Goal: Task Accomplishment & Management: Use online tool/utility

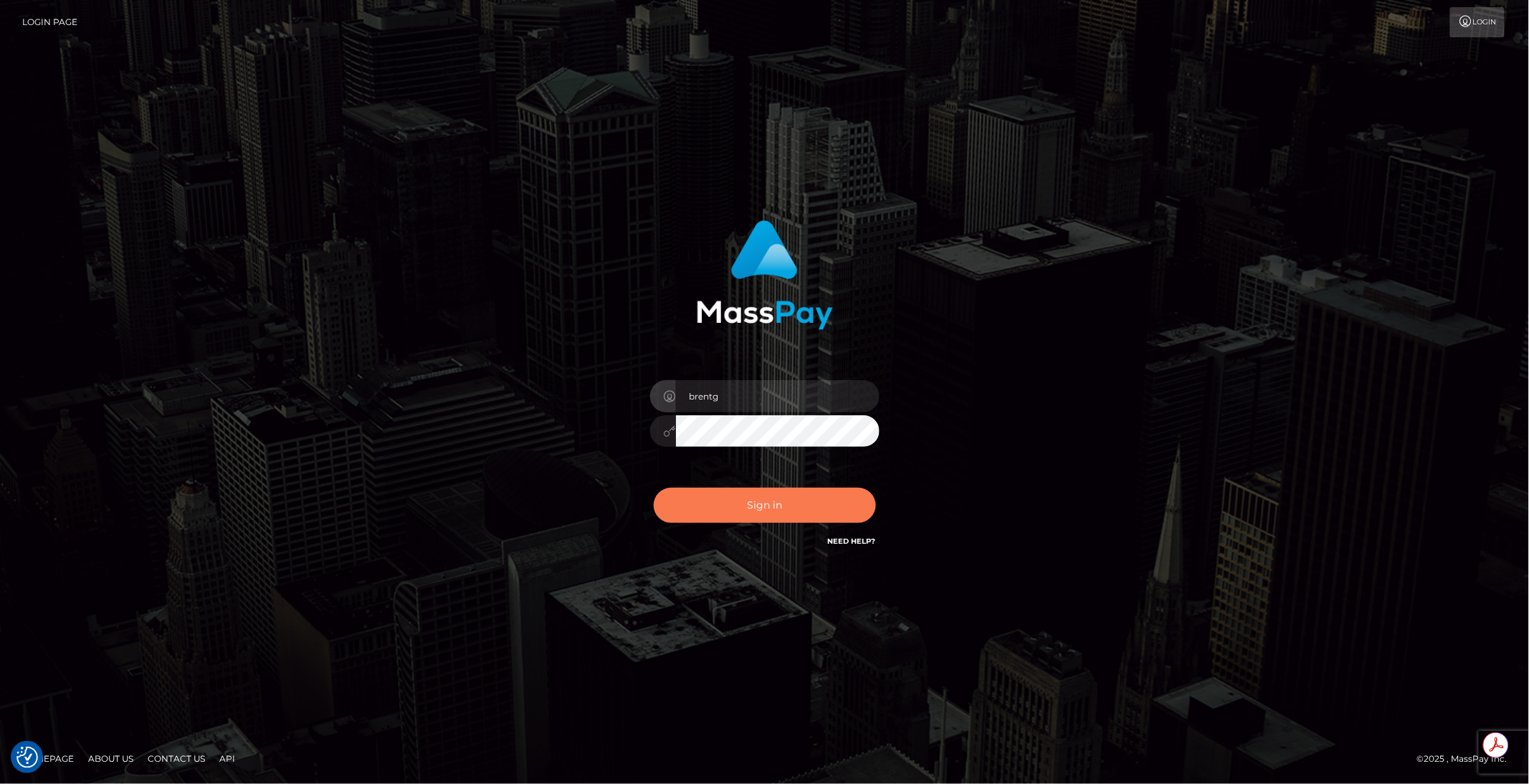
click at [771, 508] on button "Sign in" at bounding box center [764, 504] width 223 height 35
click at [764, 504] on button "Sign in" at bounding box center [764, 504] width 223 height 35
type input "brentg"
click at [767, 510] on button "Sign in" at bounding box center [764, 504] width 223 height 35
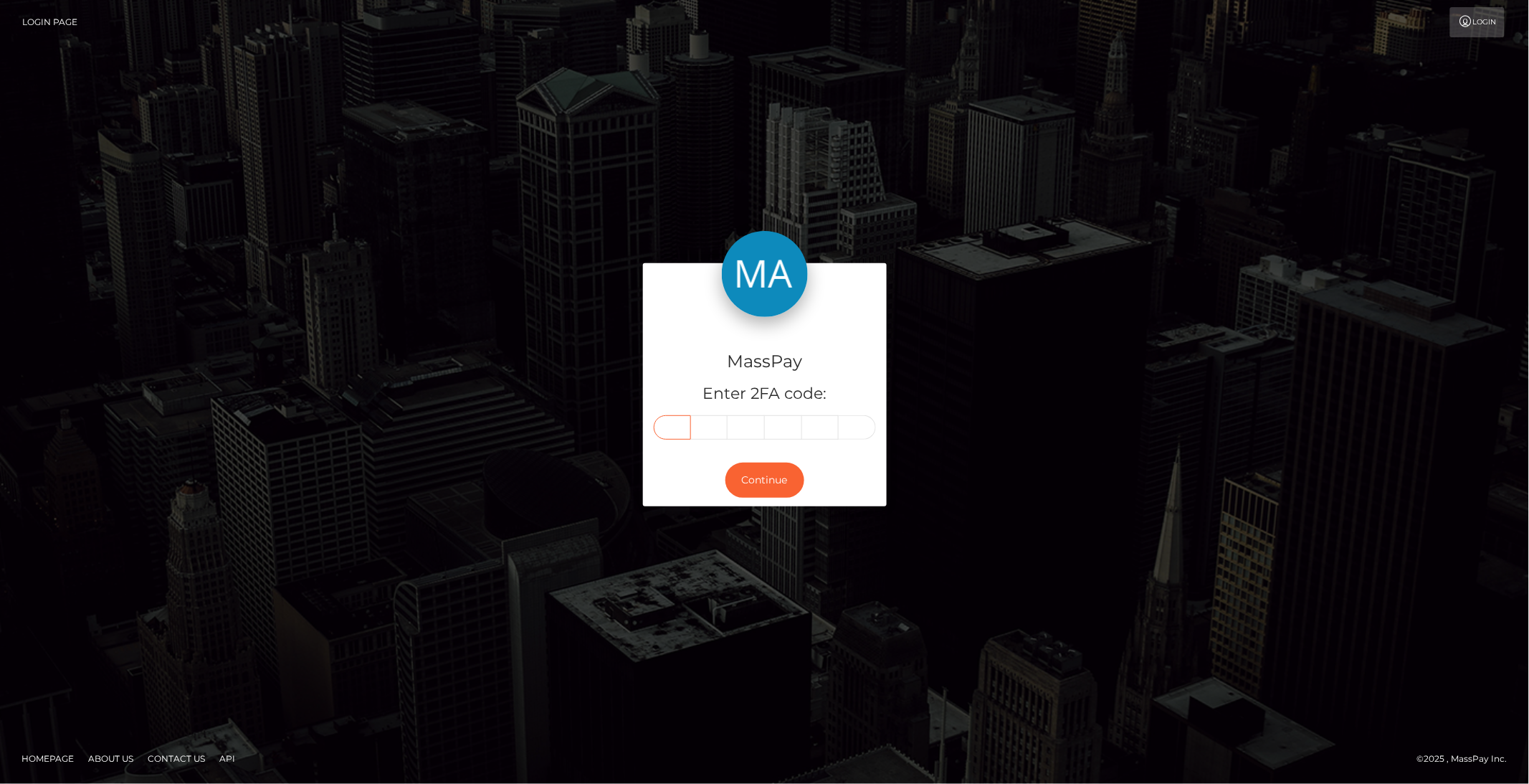
paste input "4"
type input "4"
type input "7"
type input "3"
type input "6"
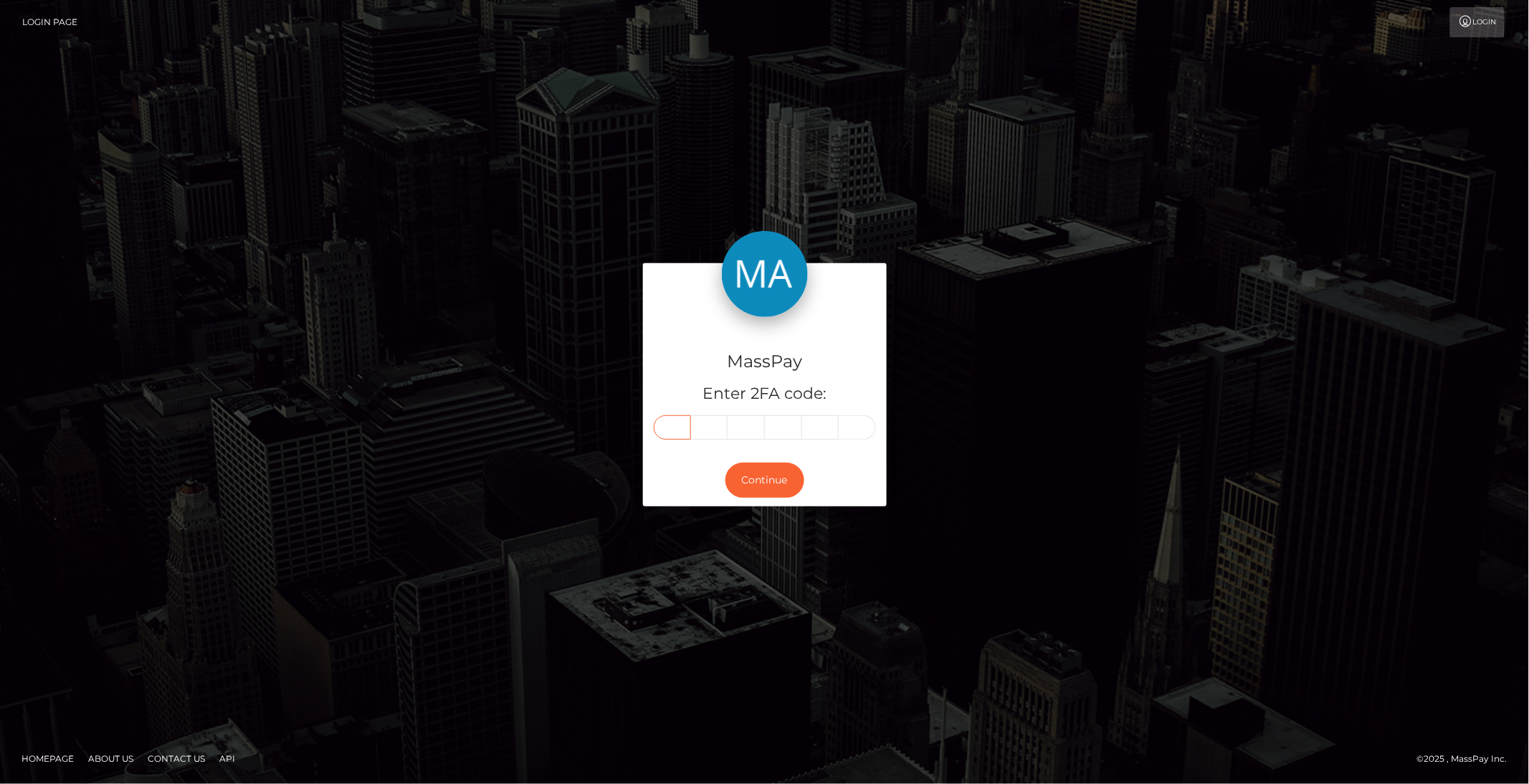
type input "2"
type input "3"
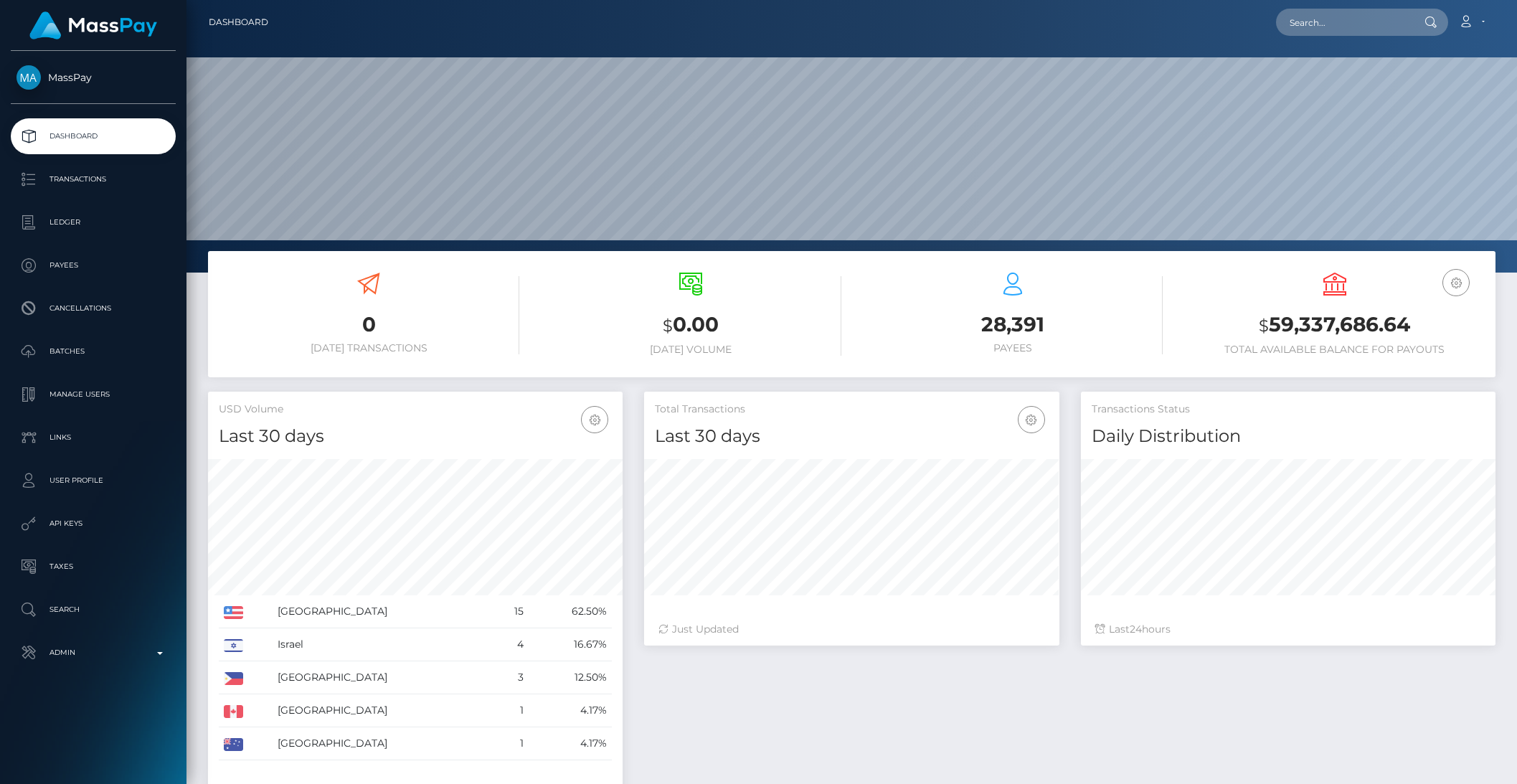
scroll to position [253, 414]
click at [1313, 23] on input "text" at bounding box center [1343, 22] width 135 height 27
paste input "usr_7262ad5d-9485-11ee-b85f-064ae76d60c1"
type input "7262ad5d-9485-11ee-b85f-064ae76d60c1"
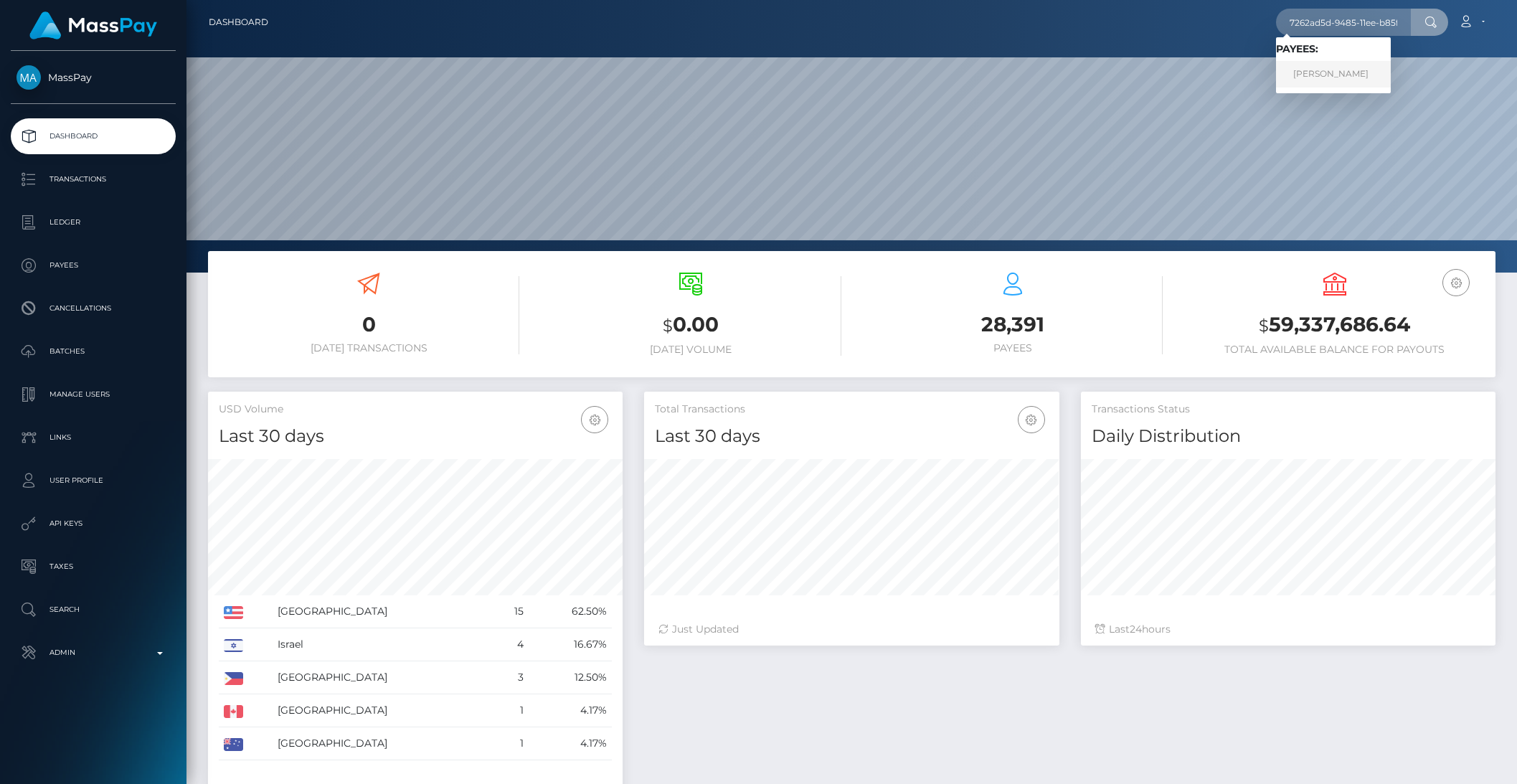
click at [1343, 66] on link "Megan Lewis" at bounding box center [1333, 74] width 115 height 27
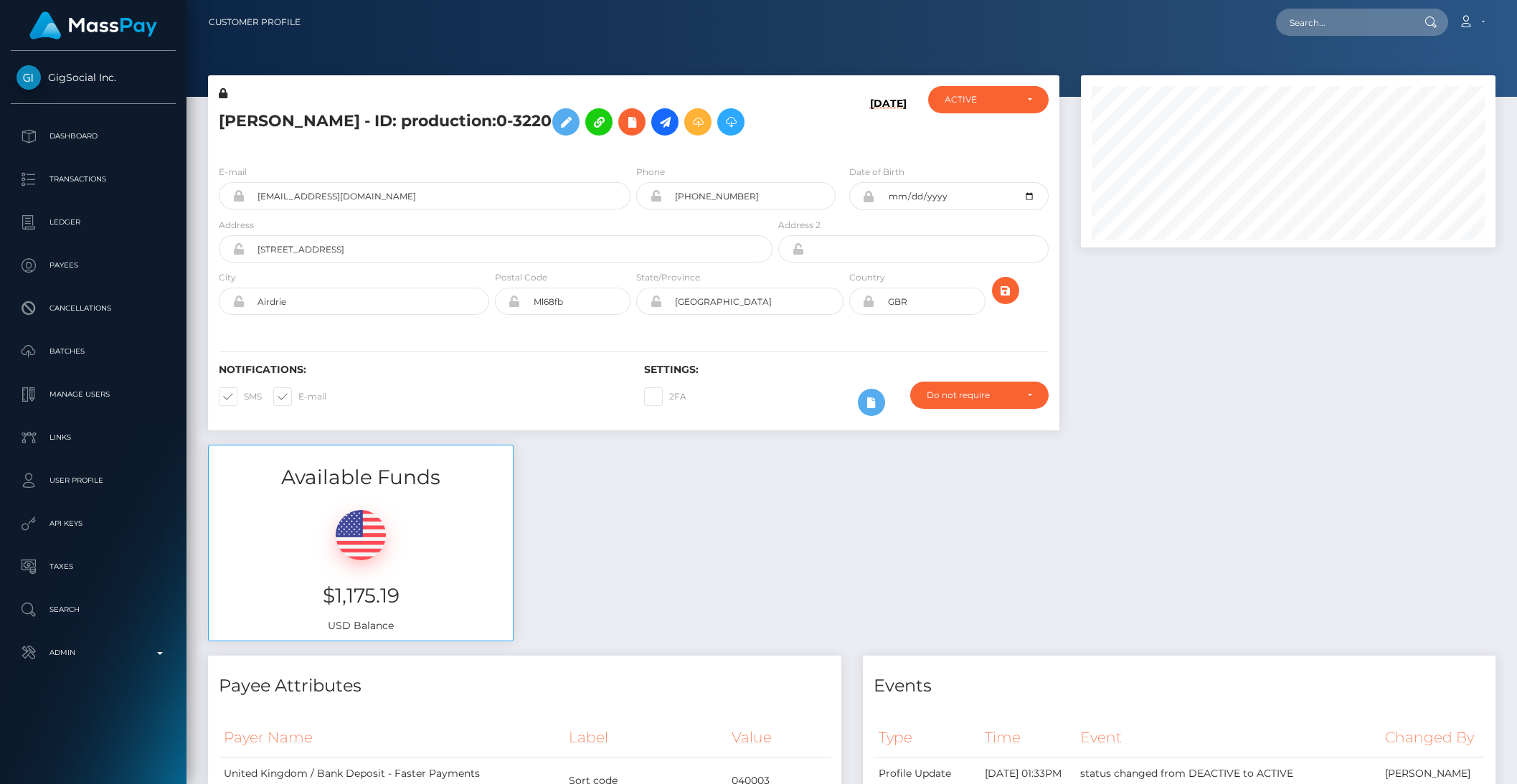
scroll to position [172, 414]
click at [656, 130] on icon at bounding box center [665, 122] width 17 height 18
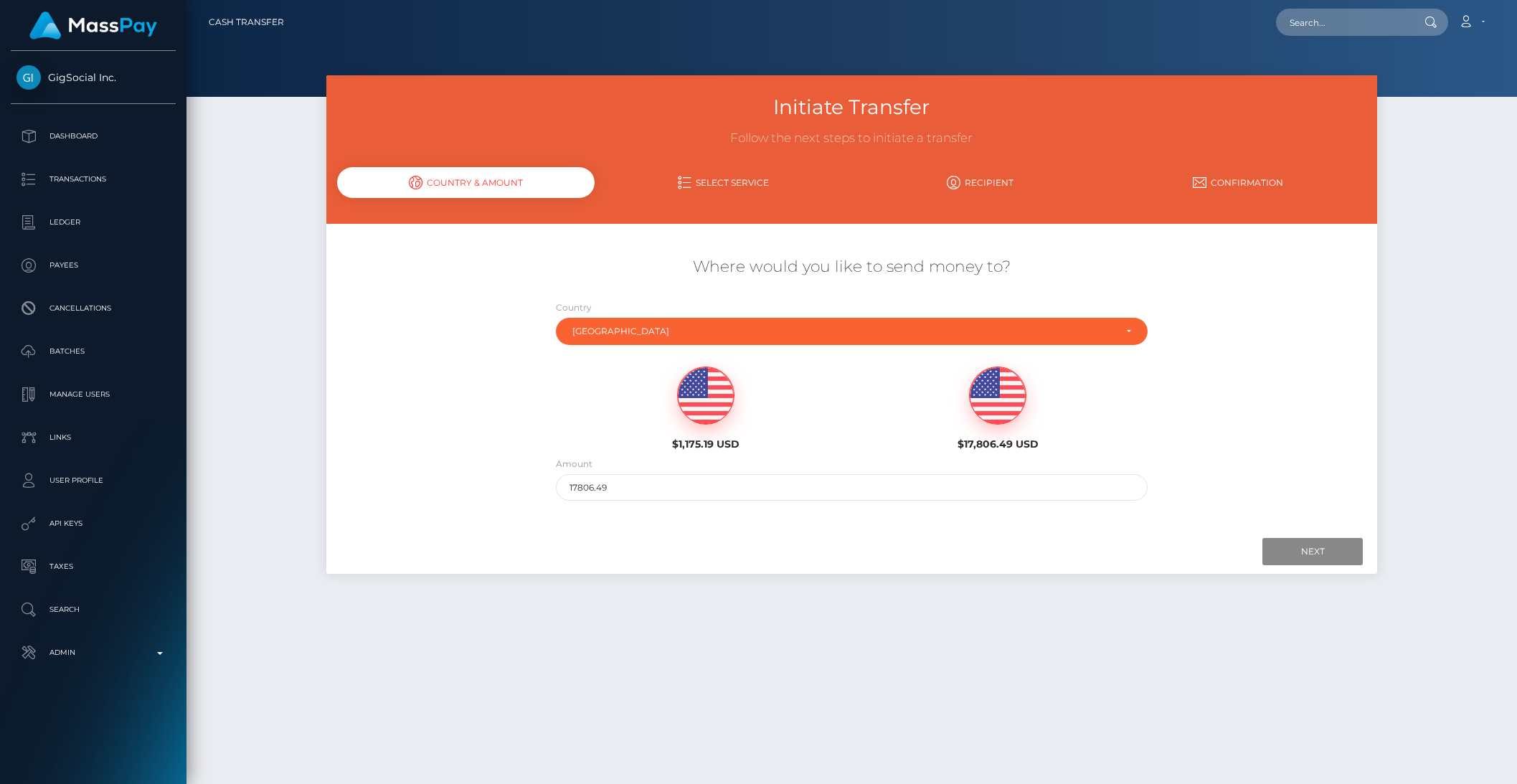
click at [707, 383] on img at bounding box center [706, 395] width 56 height 57
type input "1175.19"
drag, startPoint x: 1325, startPoint y: 560, endPoint x: 86, endPoint y: 479, distance: 1241.6
click at [1324, 559] on input "Next" at bounding box center [1312, 551] width 101 height 27
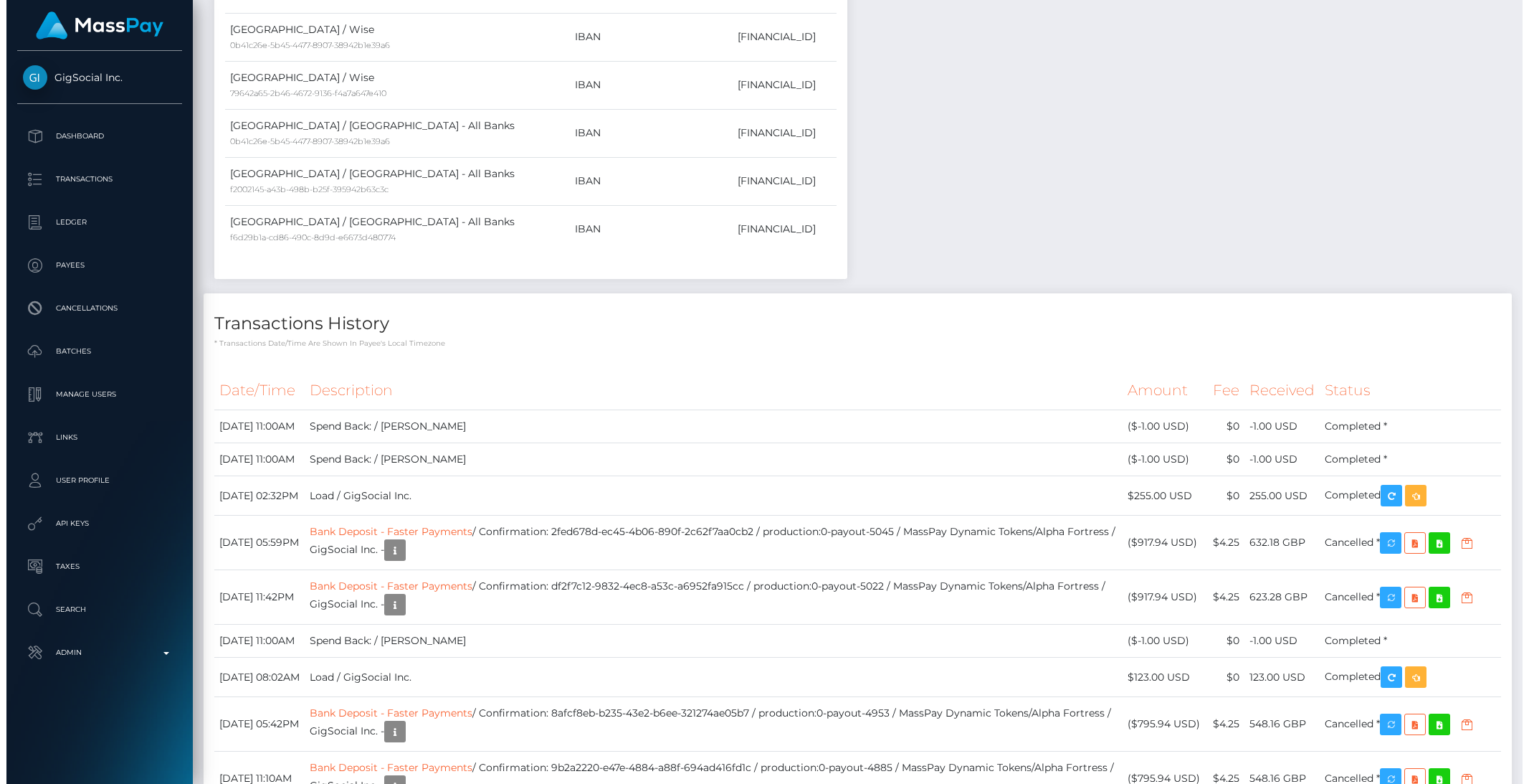
scroll to position [3084, 0]
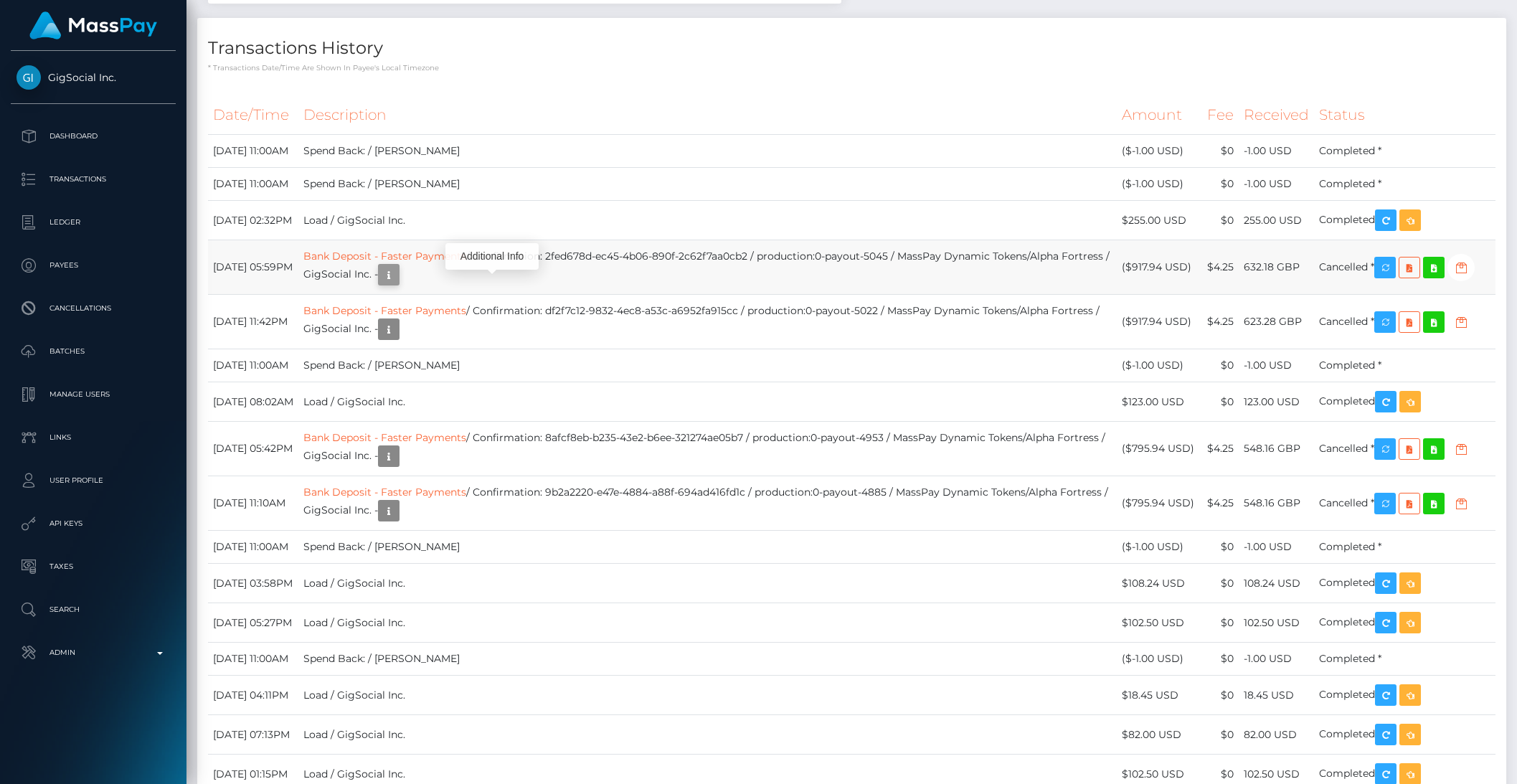
click at [398, 284] on icon "button" at bounding box center [389, 275] width 17 height 18
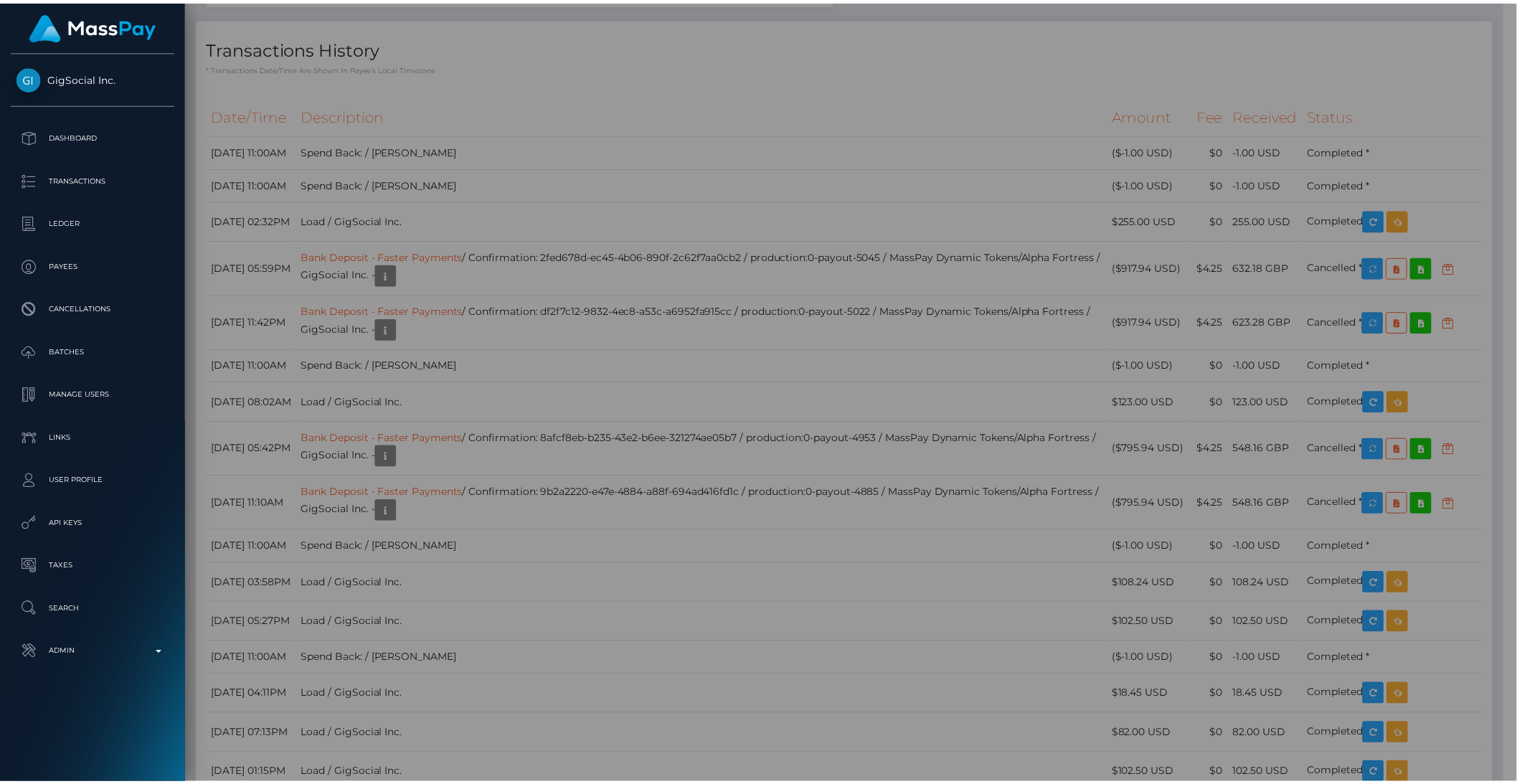
scroll to position [716797, 716808]
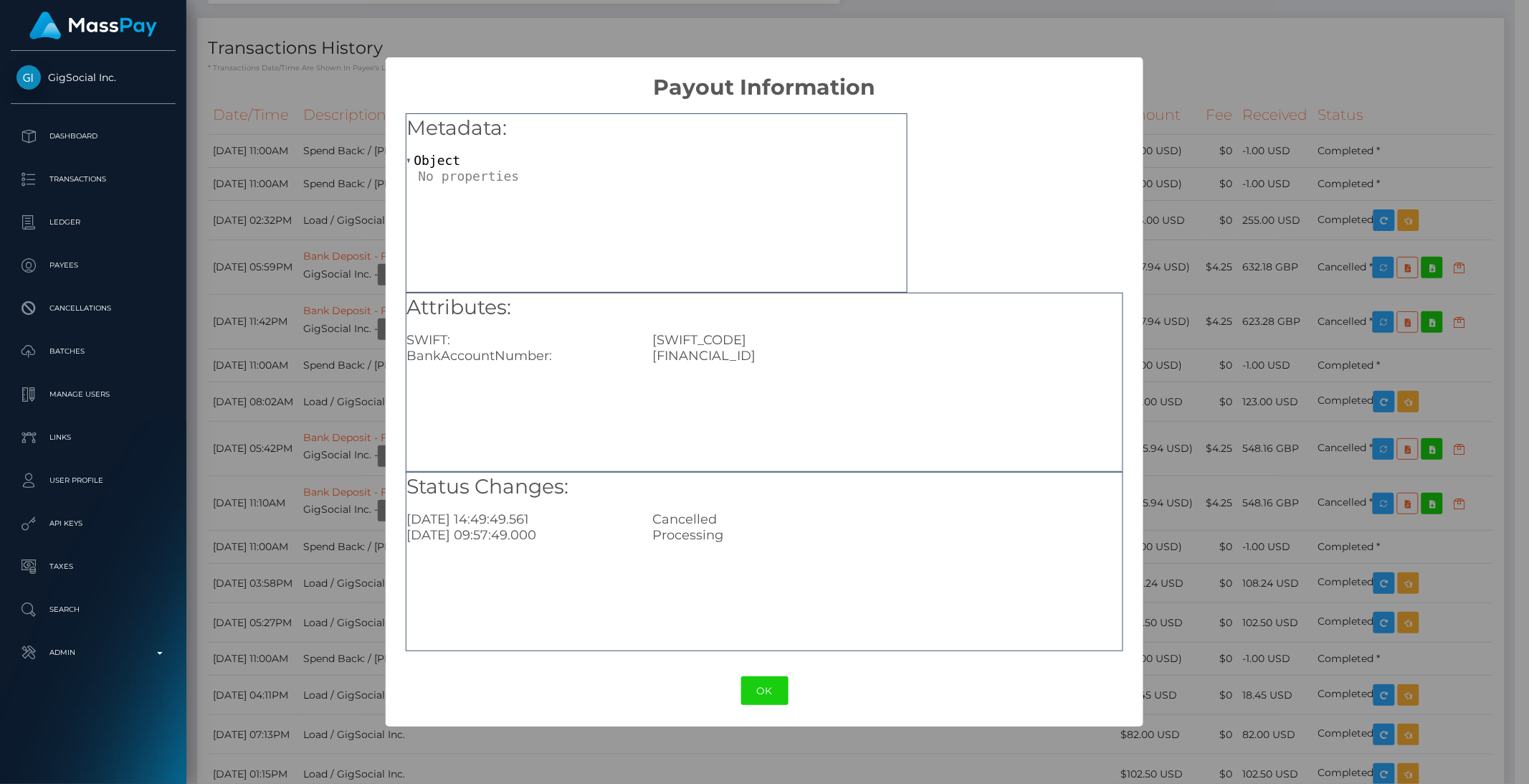
click at [765, 684] on button "OK" at bounding box center [764, 691] width 48 height 30
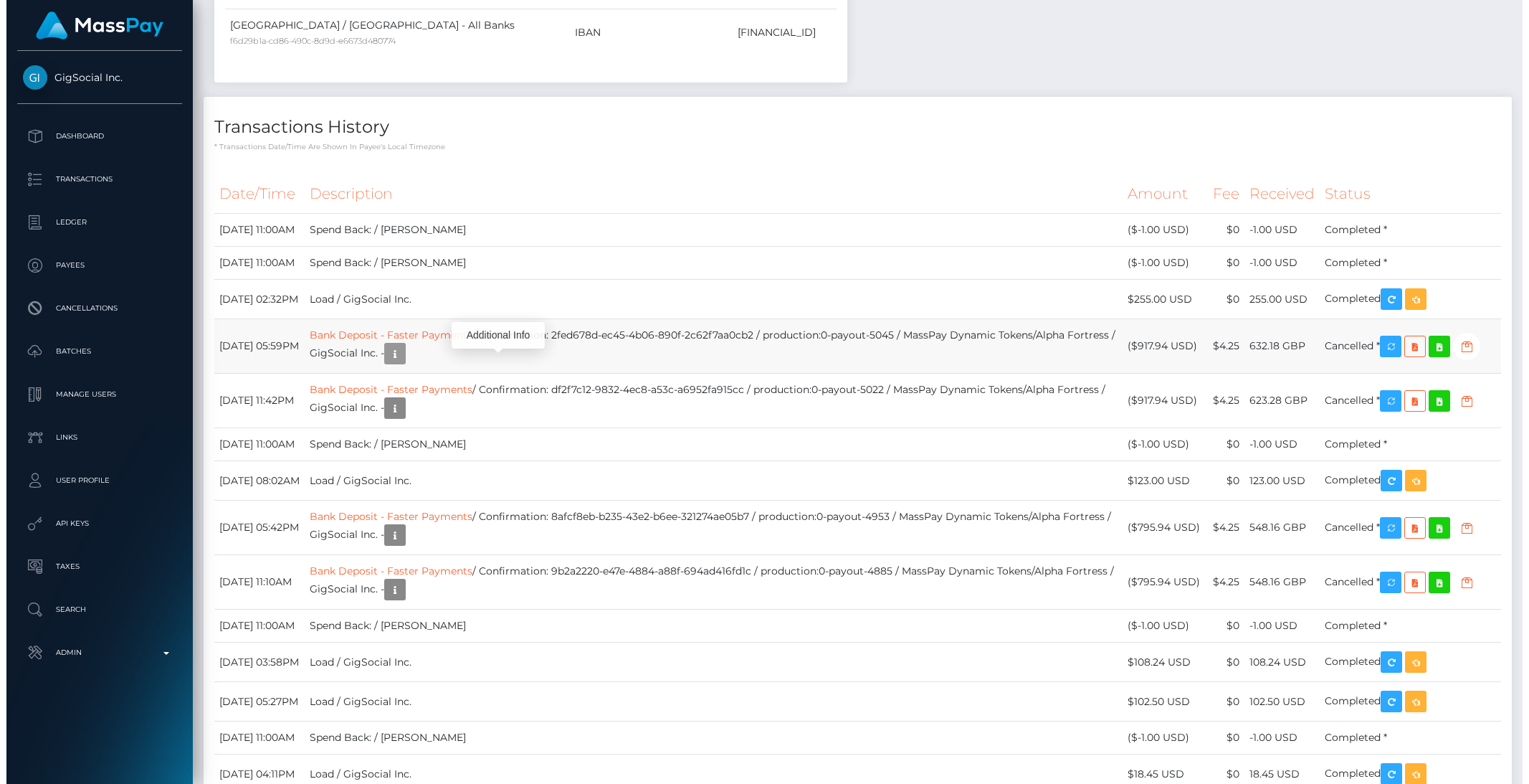
scroll to position [2988, 0]
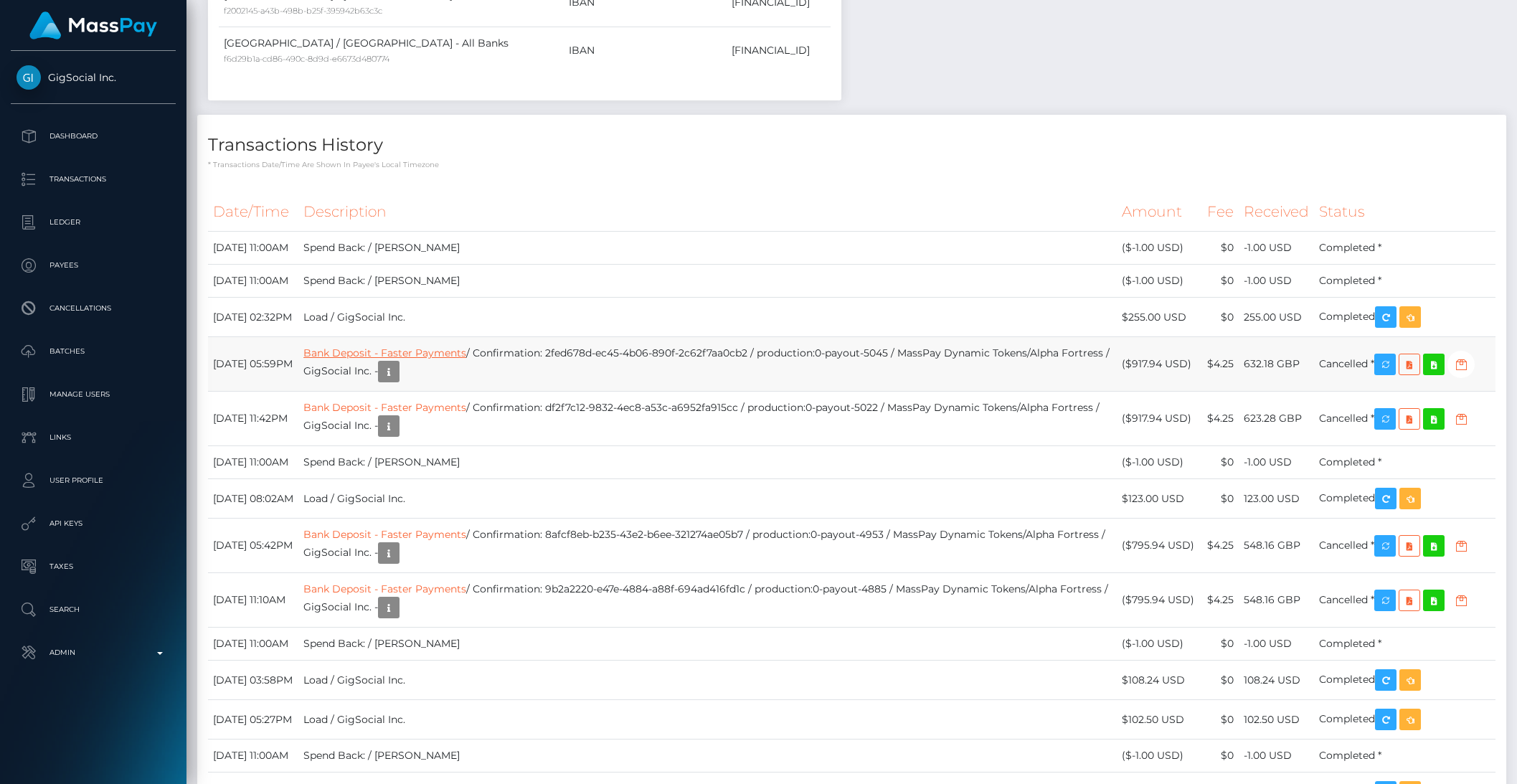
click at [371, 359] on link "Bank Deposit - Faster Payments" at bounding box center [384, 352] width 162 height 13
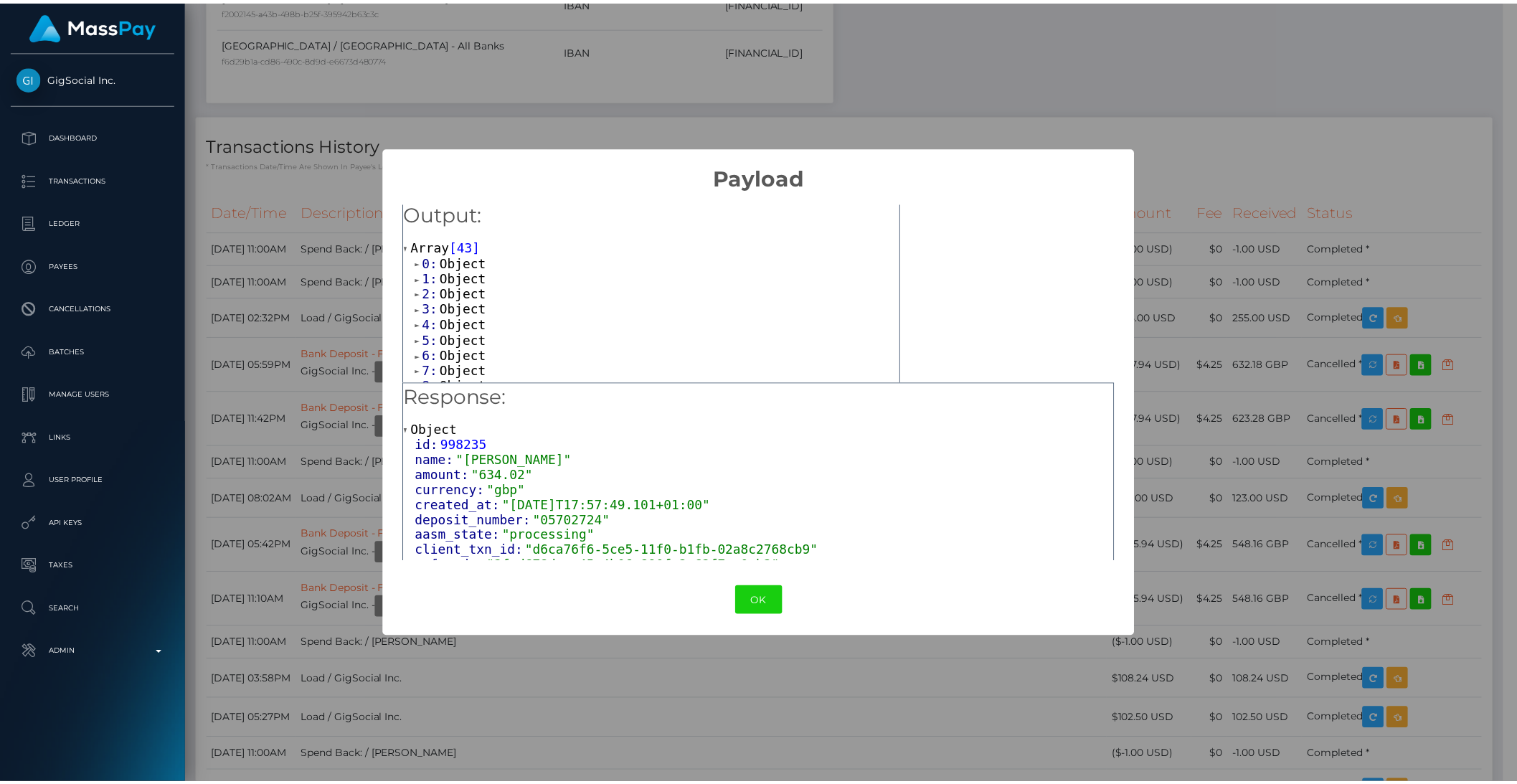
scroll to position [91, 0]
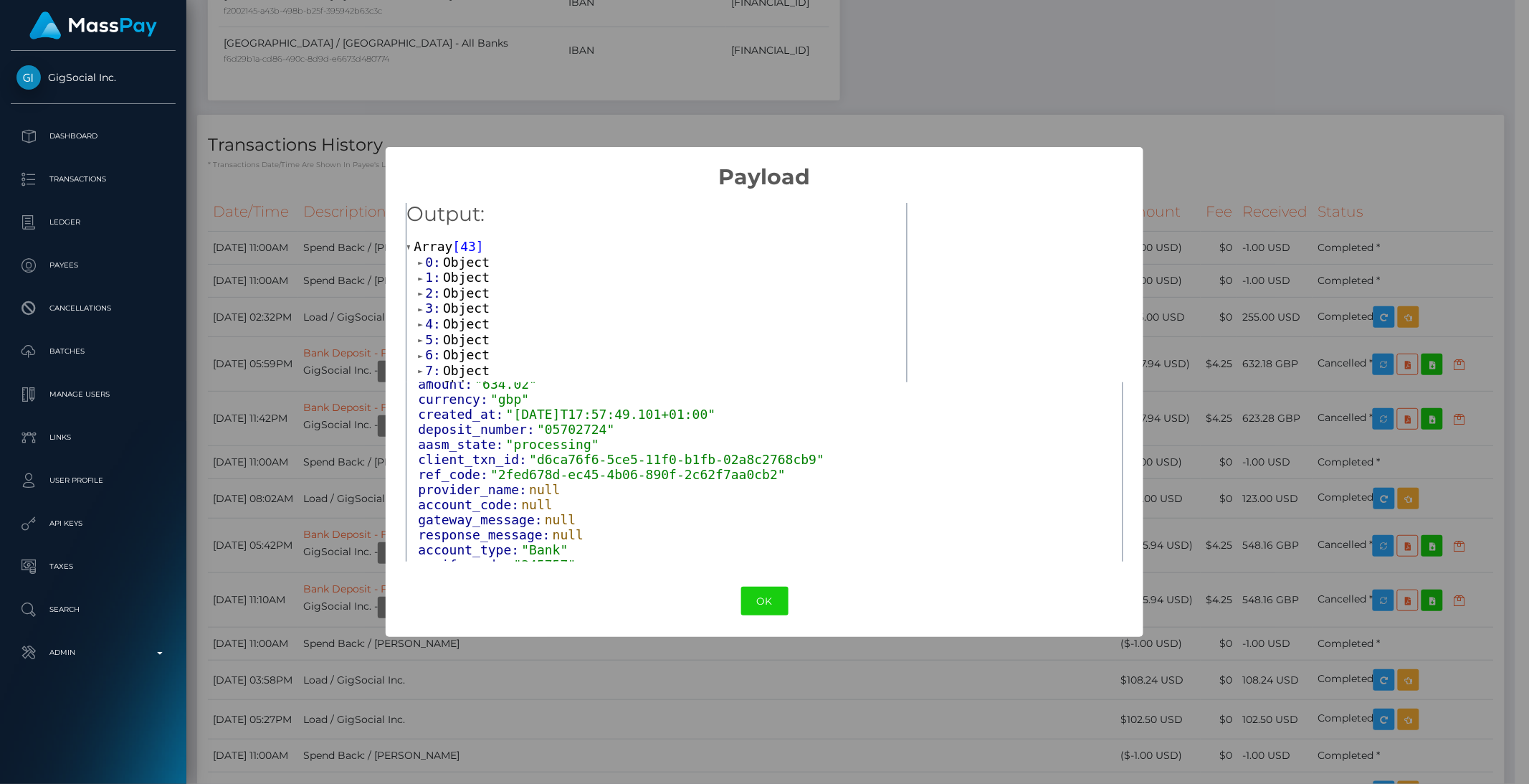
click at [784, 591] on button "OK" at bounding box center [764, 601] width 48 height 30
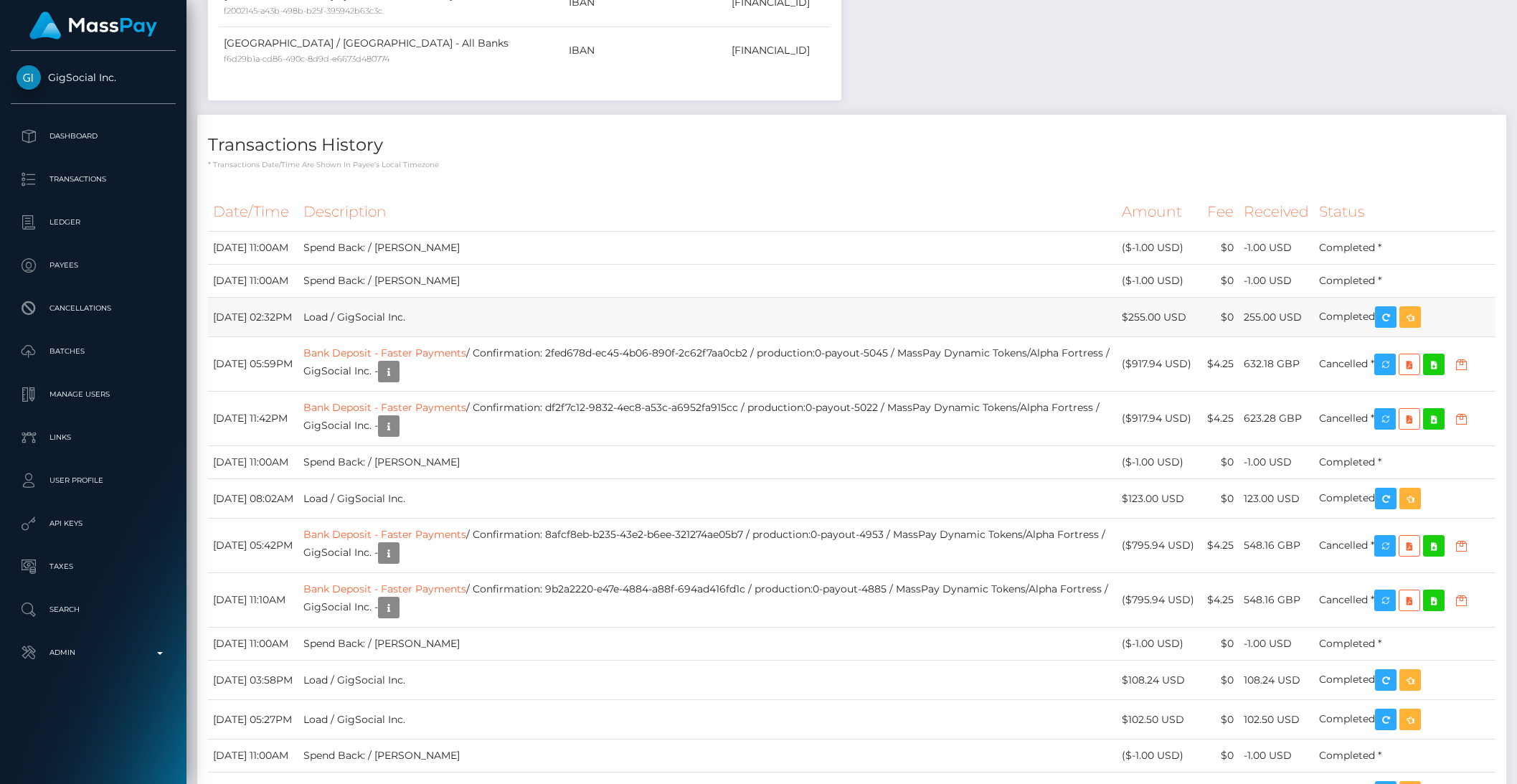
scroll to position [1732, 0]
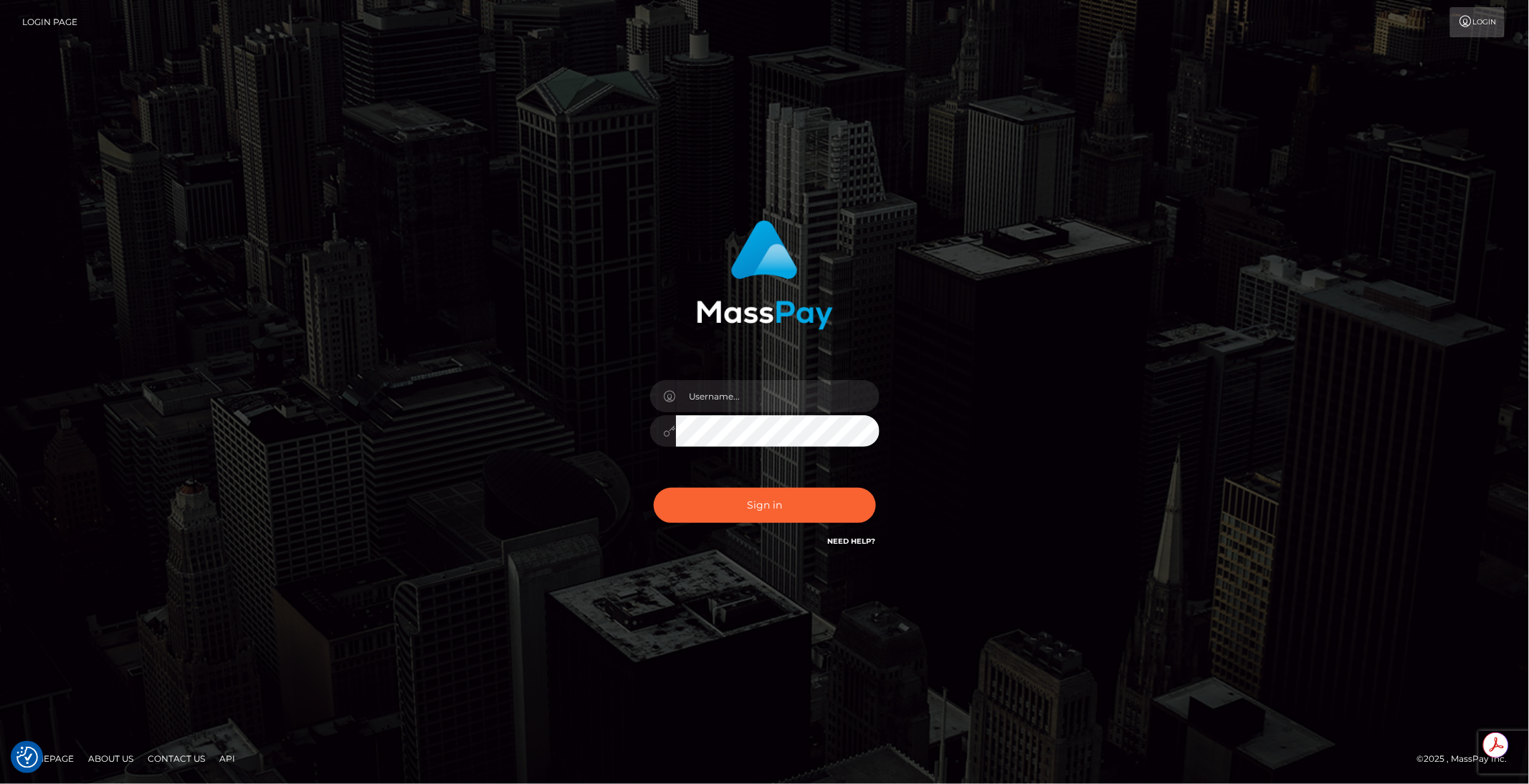
type input "brentg"
click at [709, 489] on button "Sign in" at bounding box center [764, 504] width 223 height 35
click at [707, 511] on div "Sign in Need Help?" at bounding box center [764, 511] width 251 height 64
type input "brentg"
click at [761, 504] on button "Sign in" at bounding box center [764, 504] width 223 height 35
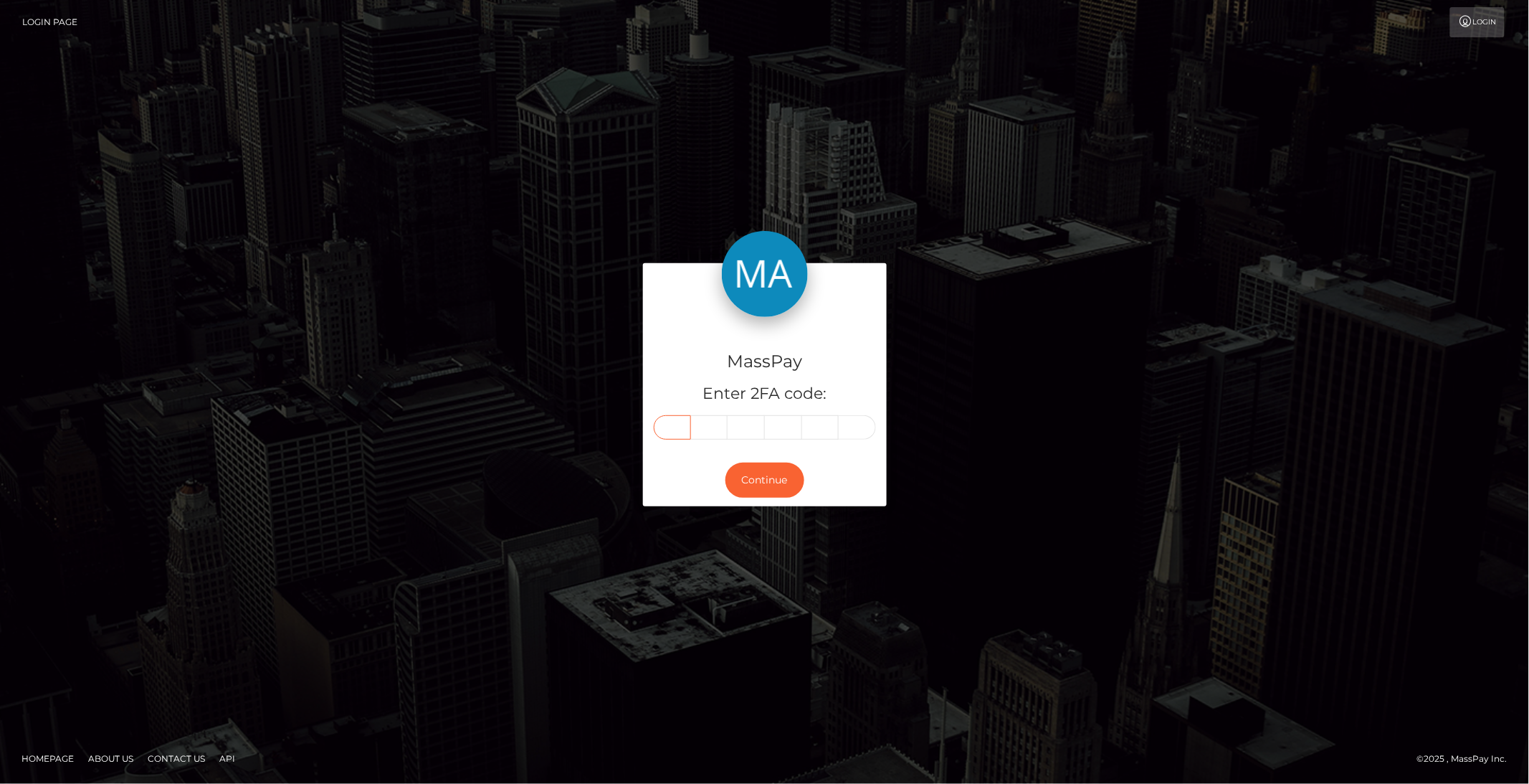
type input "7"
type input "2"
type input "8"
type input "6"
type input "3"
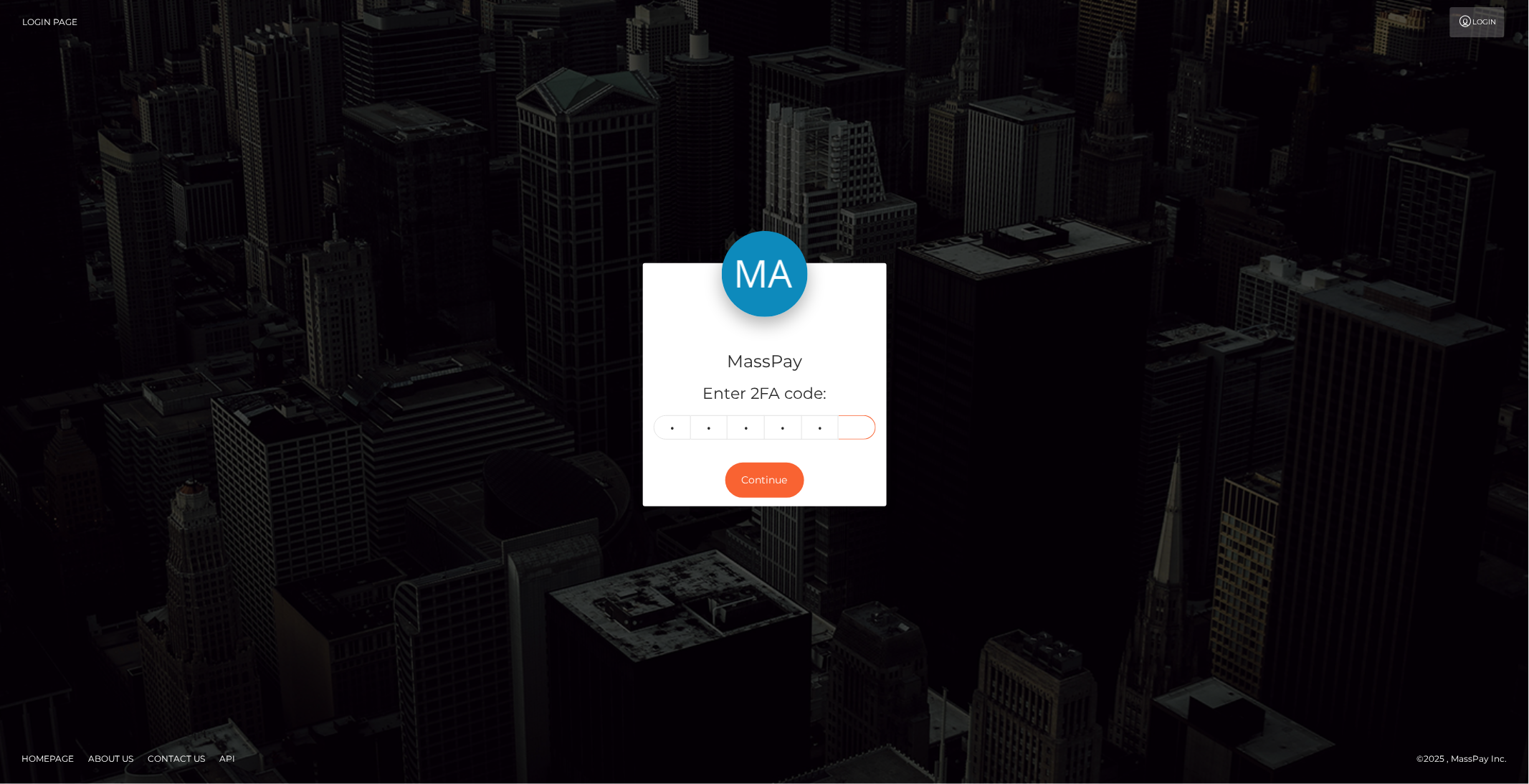
type input "2"
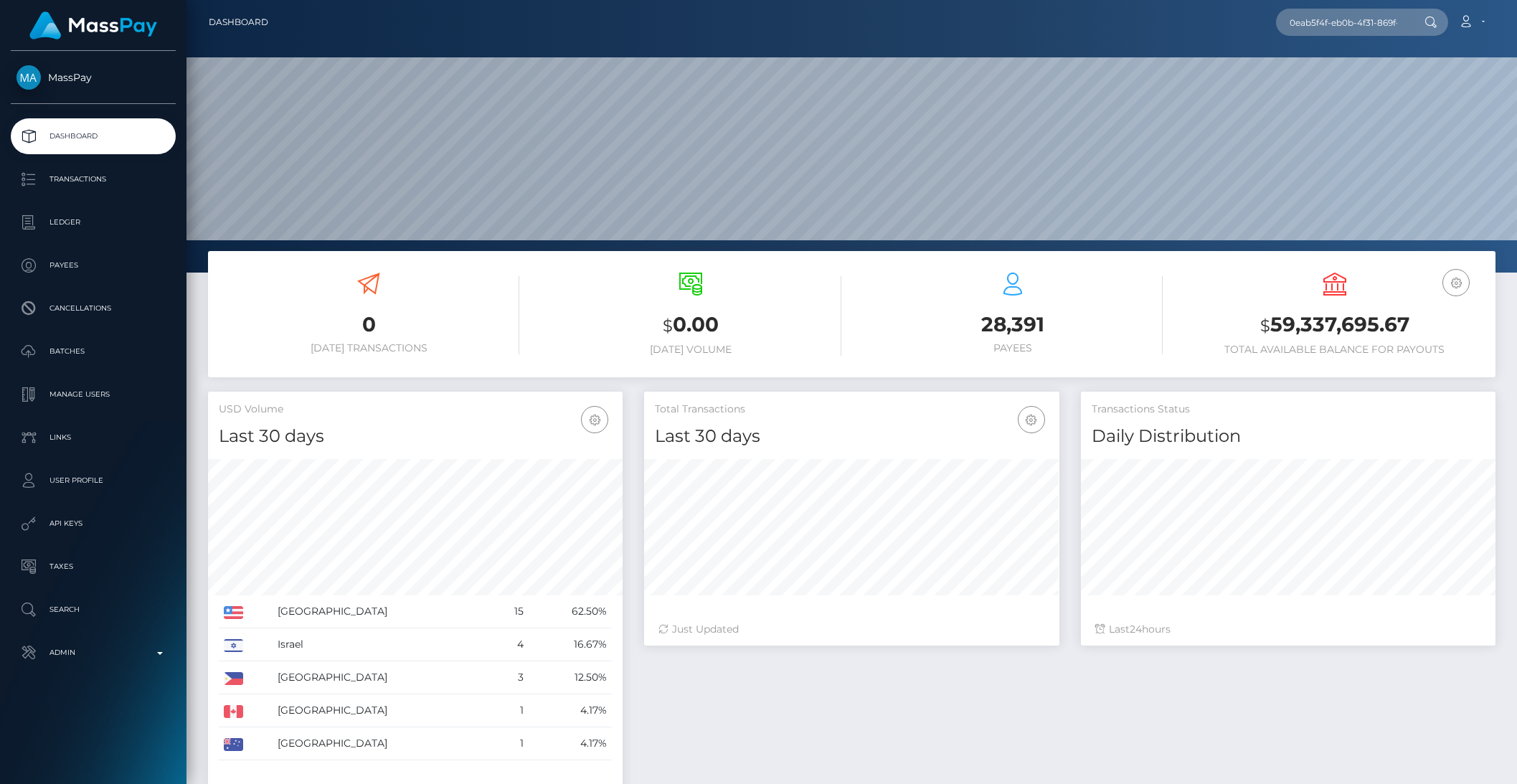
scroll to position [0, 68]
type input "0eab5f4f-eb0b-4f31-869f-c932f4109aec"
click at [1318, 69] on link "SOPHIE JAY HARLAND (Unlockt.me - )" at bounding box center [1376, 74] width 202 height 27
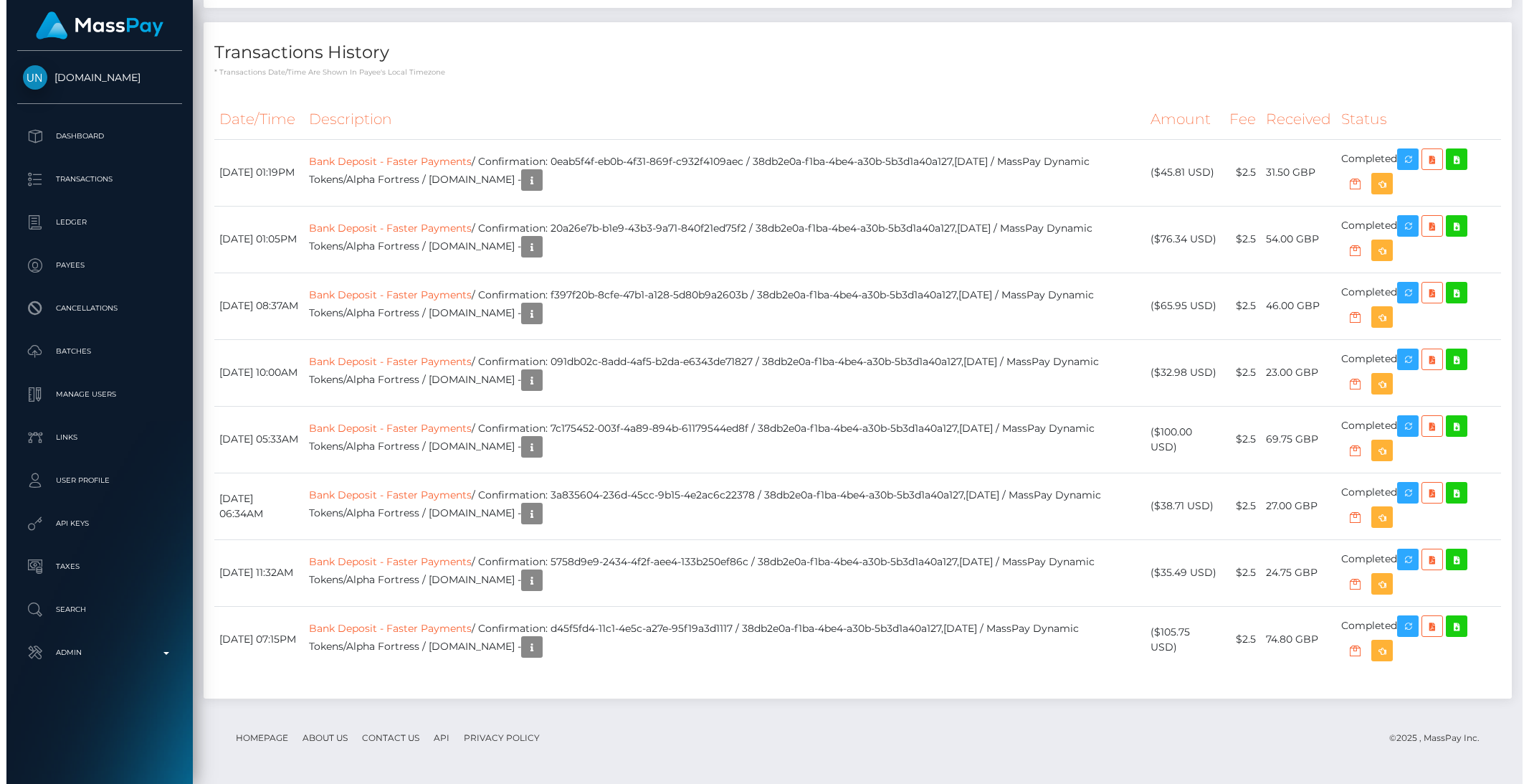
scroll to position [2998, 0]
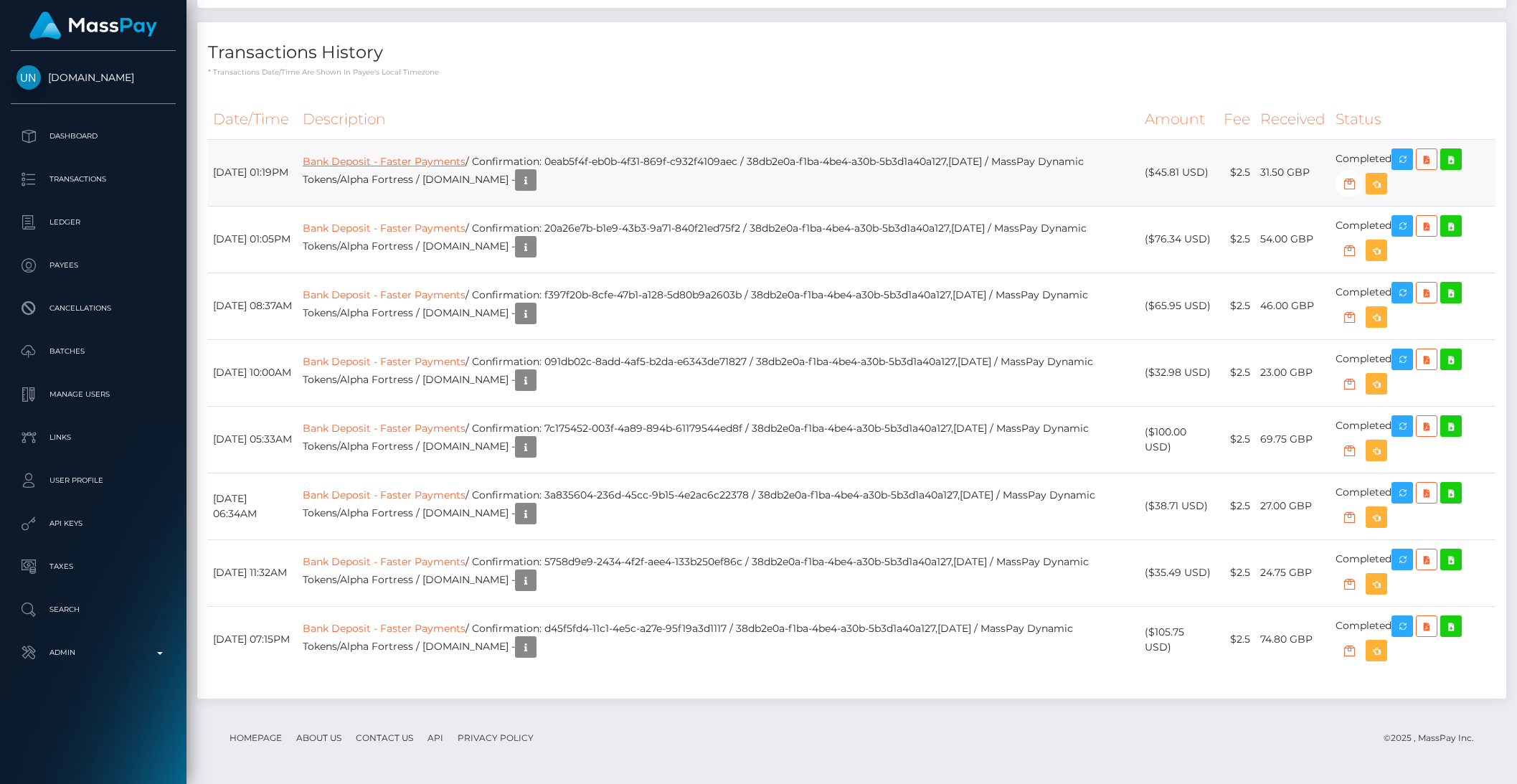
click at [455, 168] on link "Bank Deposit - Faster Payments" at bounding box center [384, 161] width 162 height 13
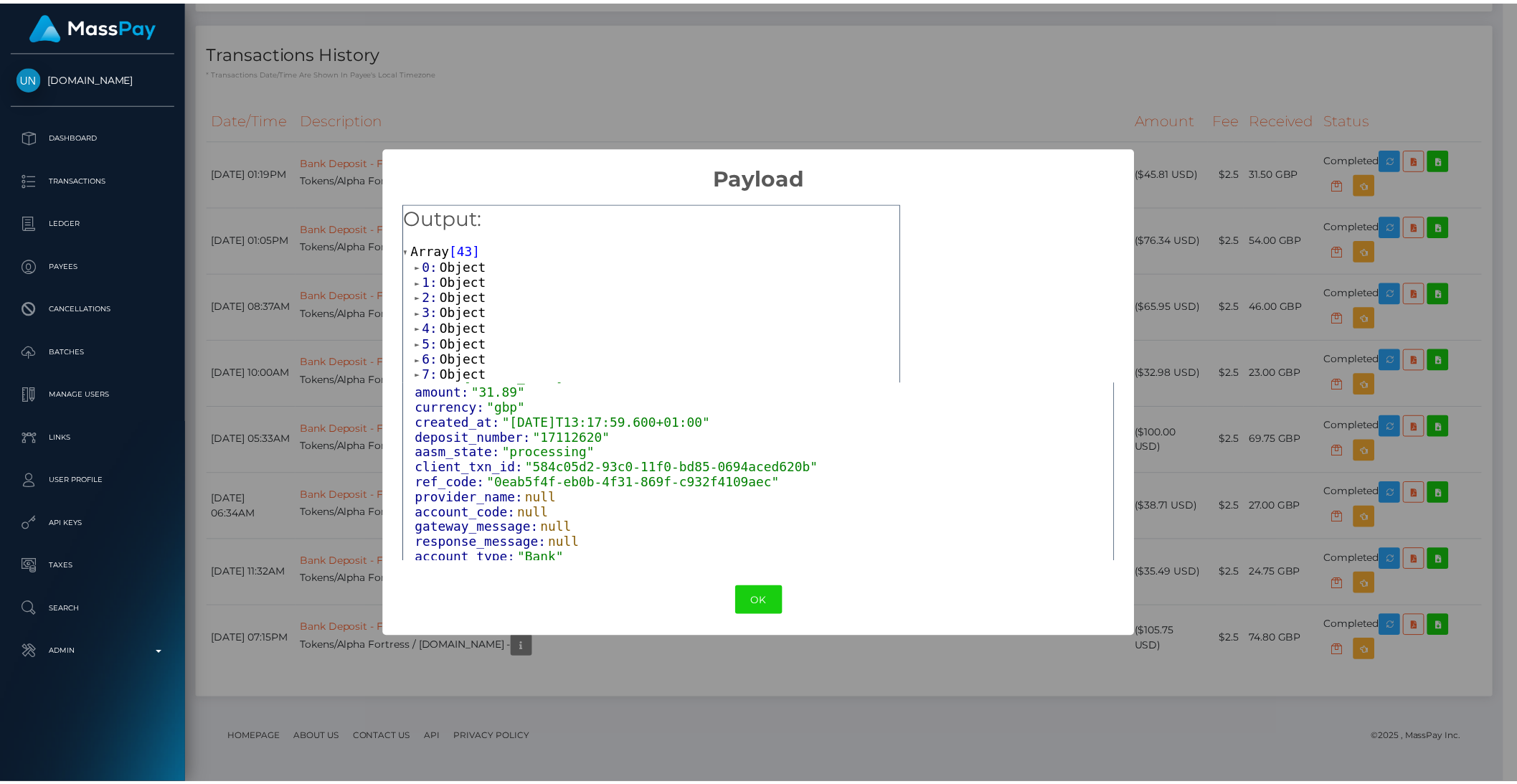
scroll to position [91, 0]
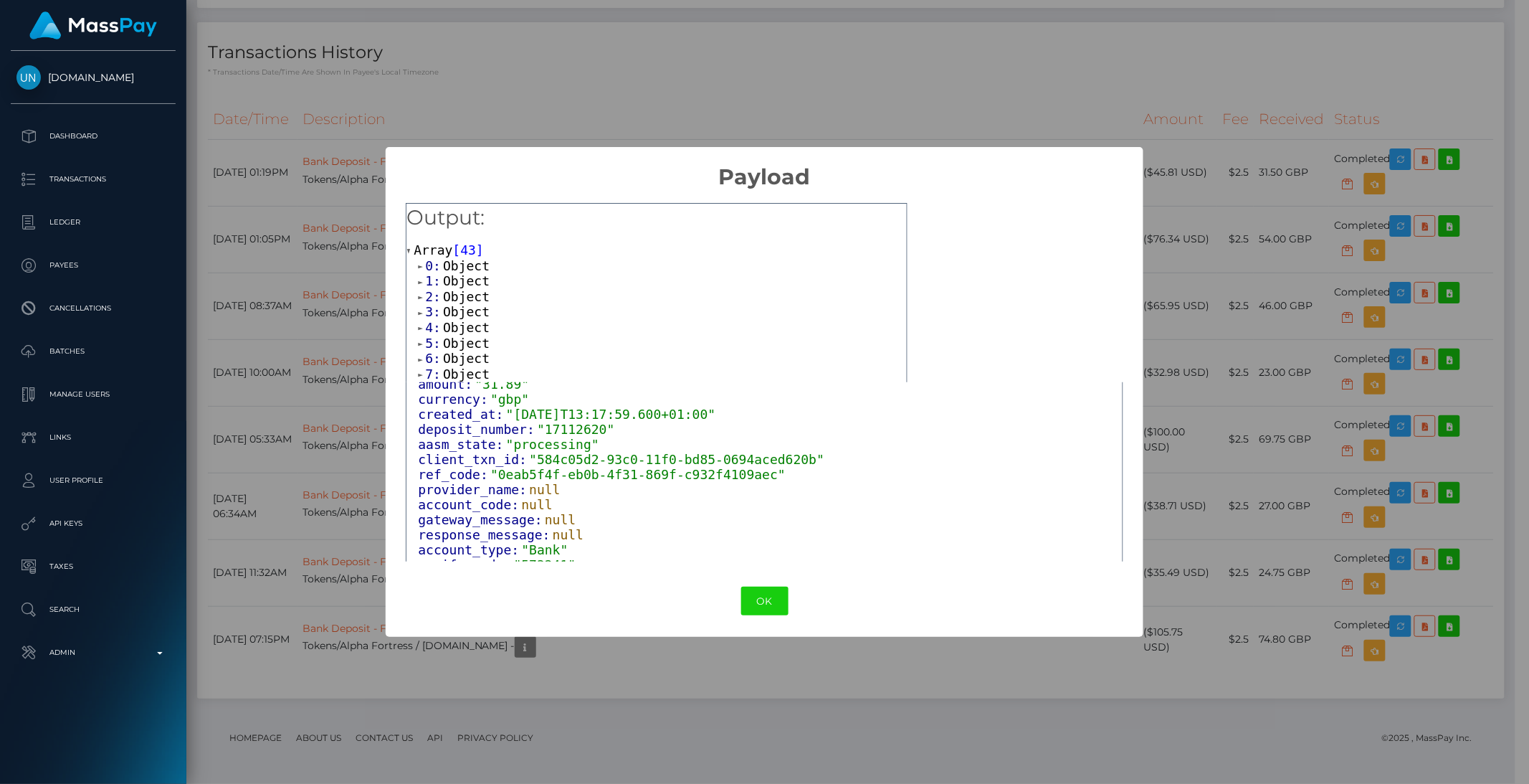
click at [451, 271] on span "Object" at bounding box center [466, 265] width 47 height 15
click at [455, 264] on span "Object" at bounding box center [466, 265] width 47 height 15
click at [463, 294] on span "Object" at bounding box center [466, 296] width 47 height 15
click at [757, 608] on button "OK" at bounding box center [764, 601] width 48 height 30
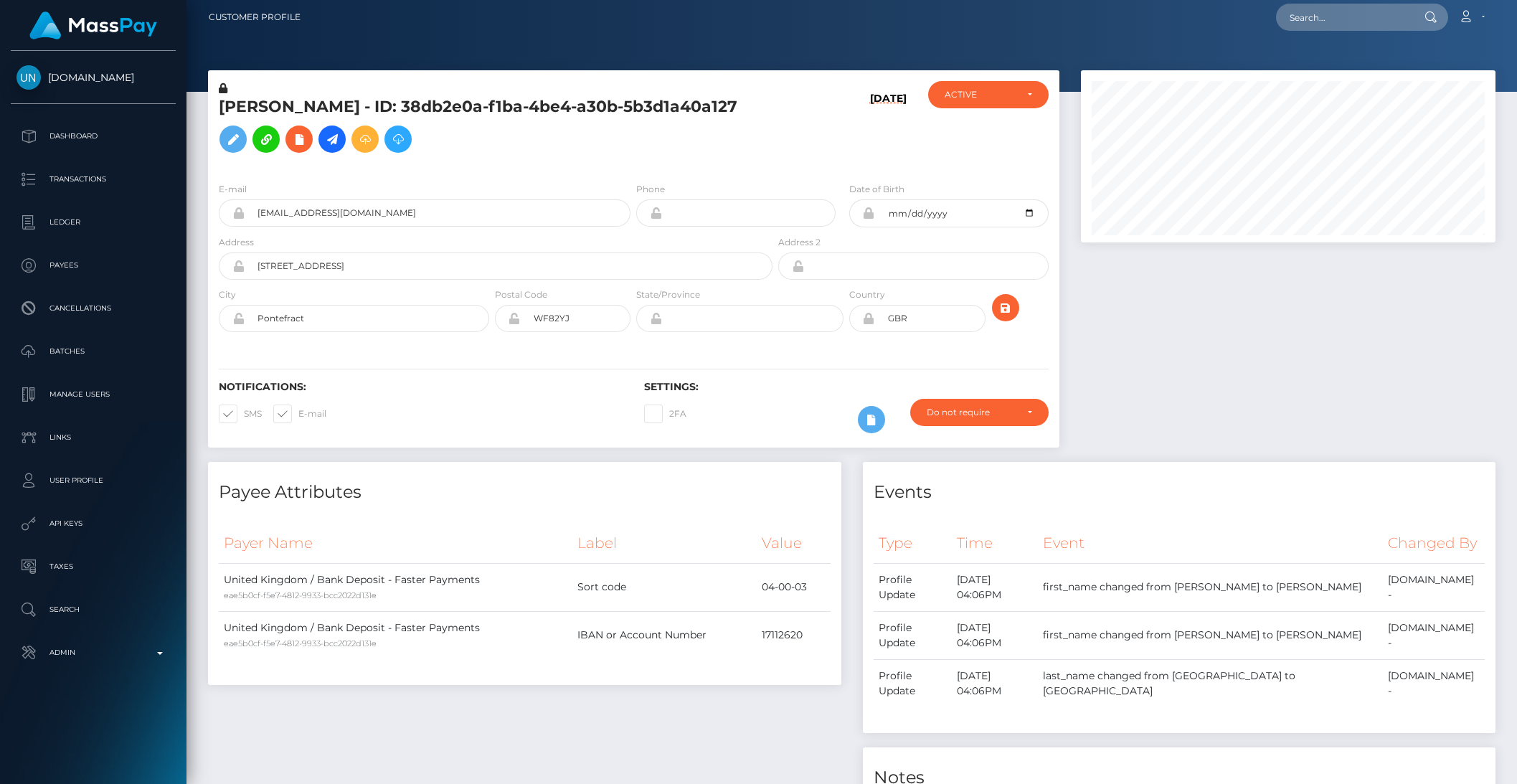
scroll to position [0, 0]
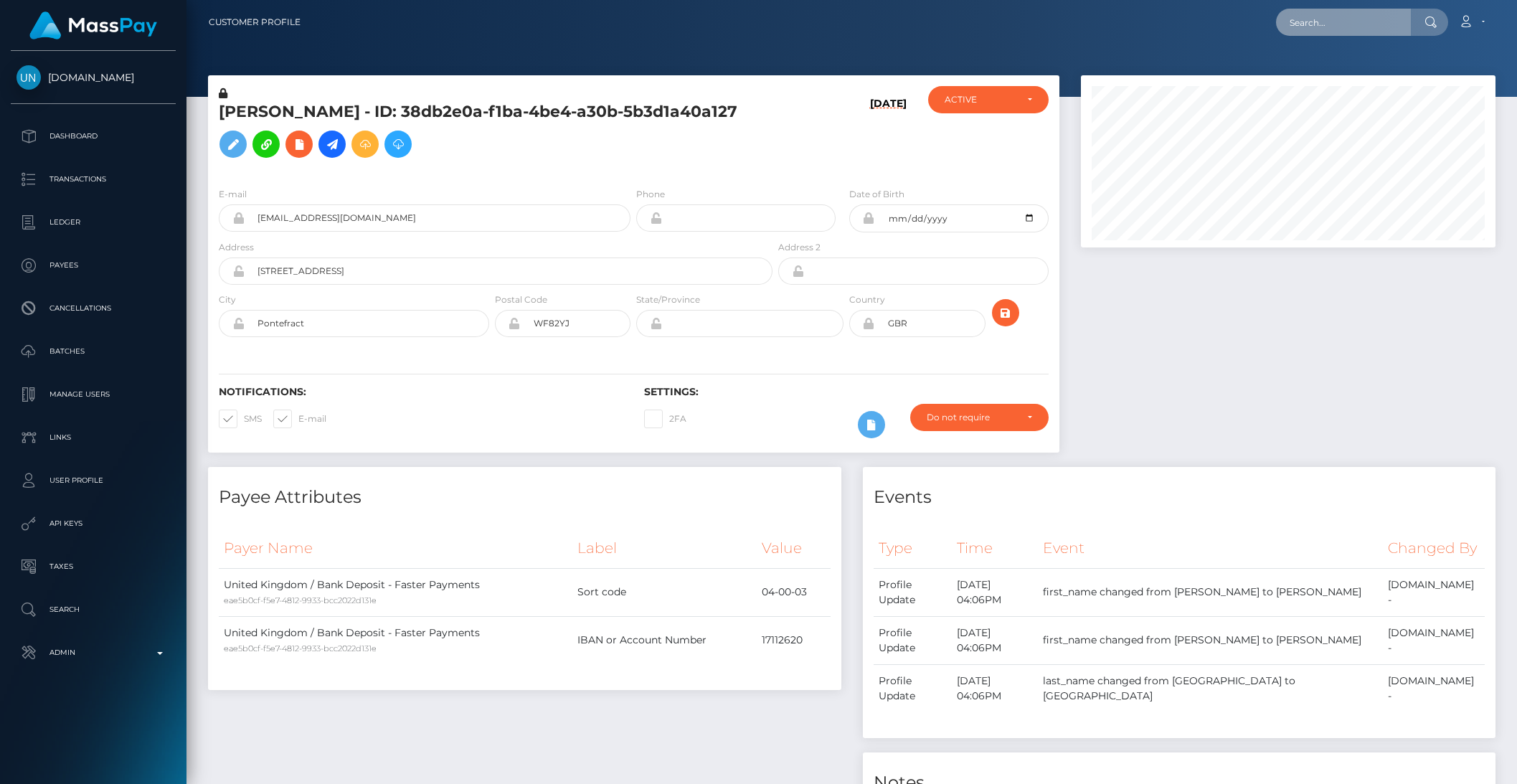
click at [1326, 21] on input "text" at bounding box center [1343, 22] width 135 height 27
paste input "8981081"
type input "8981081"
click at [1330, 70] on link "EMANUELE MELIS" at bounding box center [1333, 74] width 115 height 27
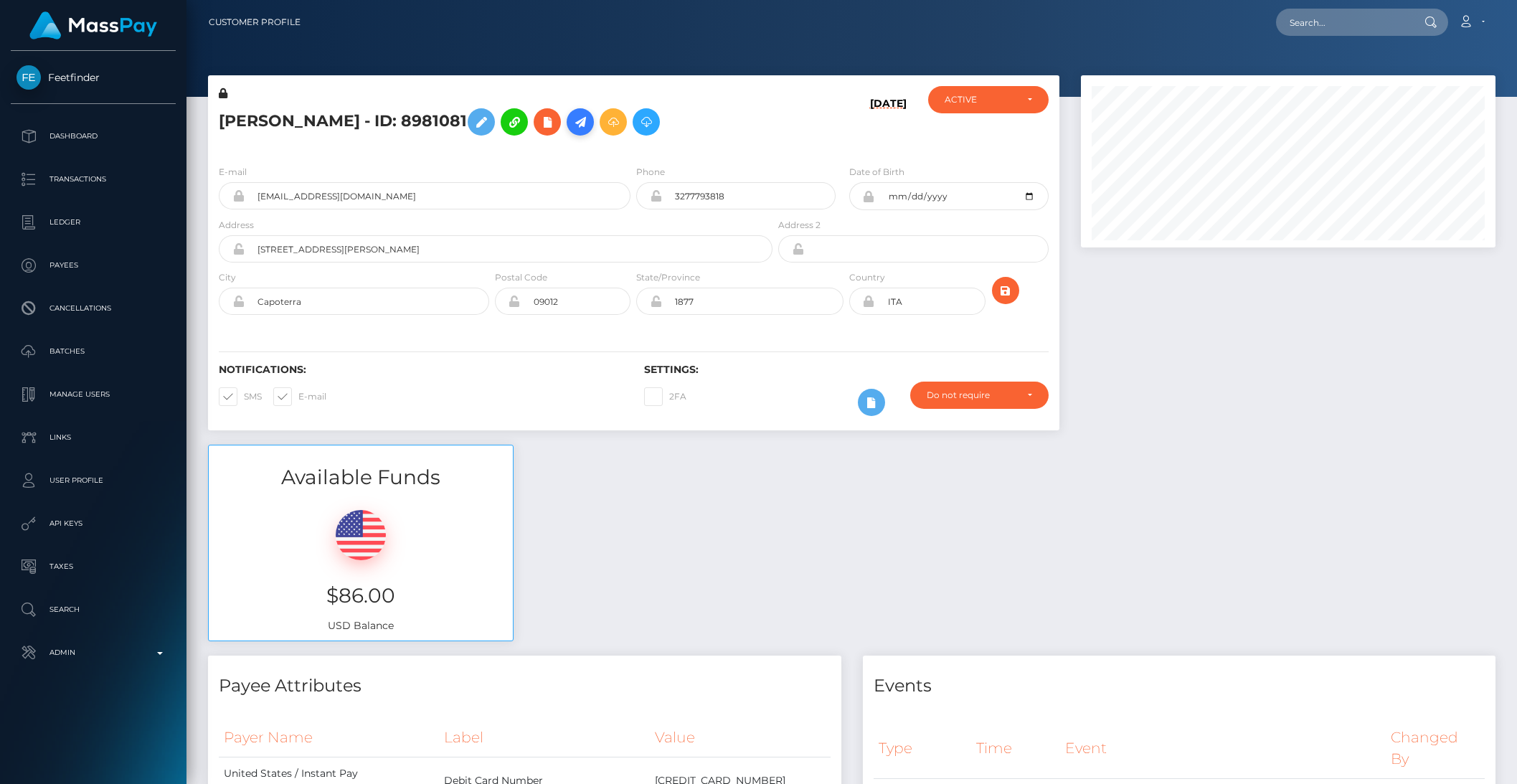
click at [589, 125] on icon at bounding box center [580, 122] width 17 height 18
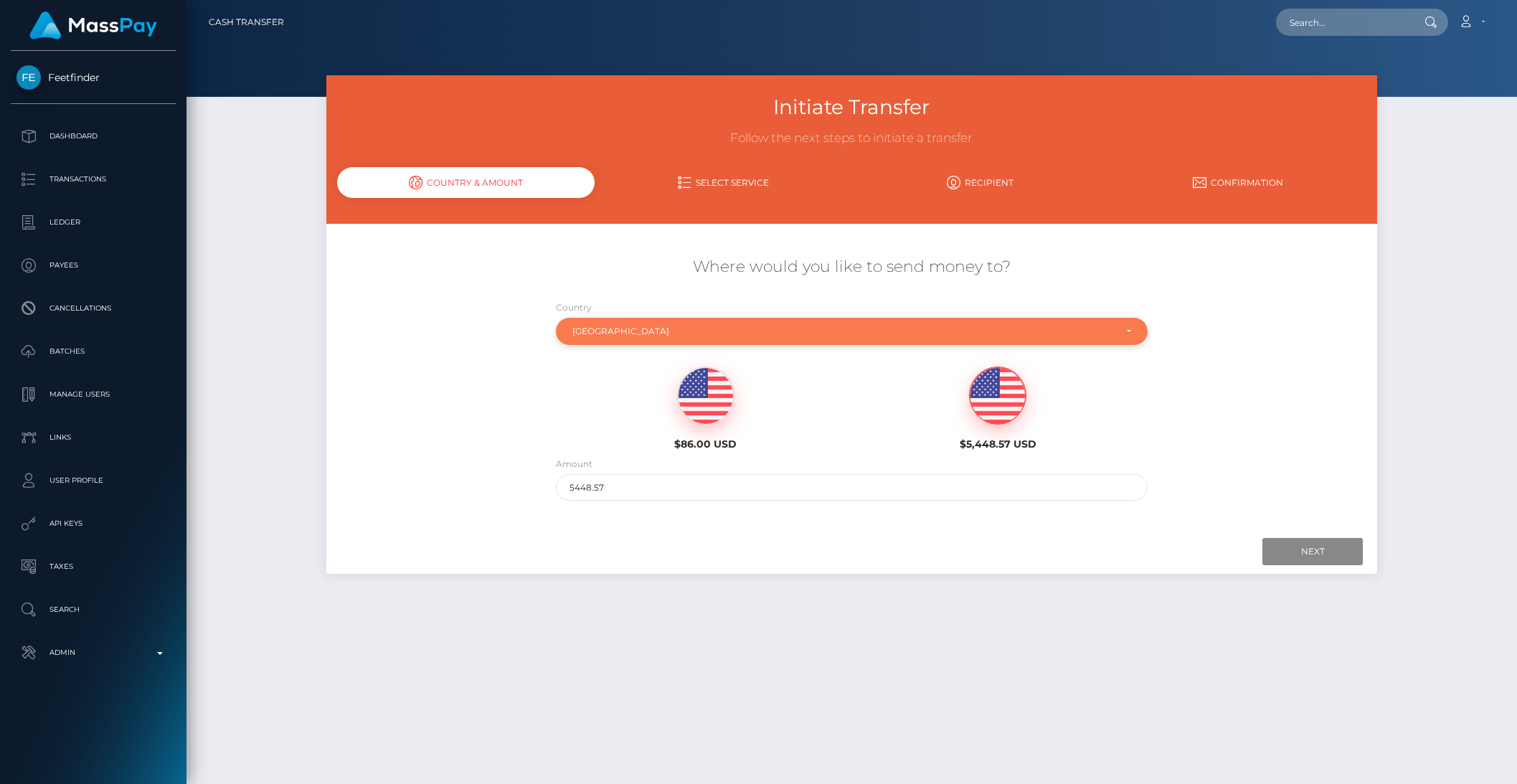
click at [616, 327] on div "[GEOGRAPHIC_DATA]" at bounding box center [844, 331] width 542 height 12
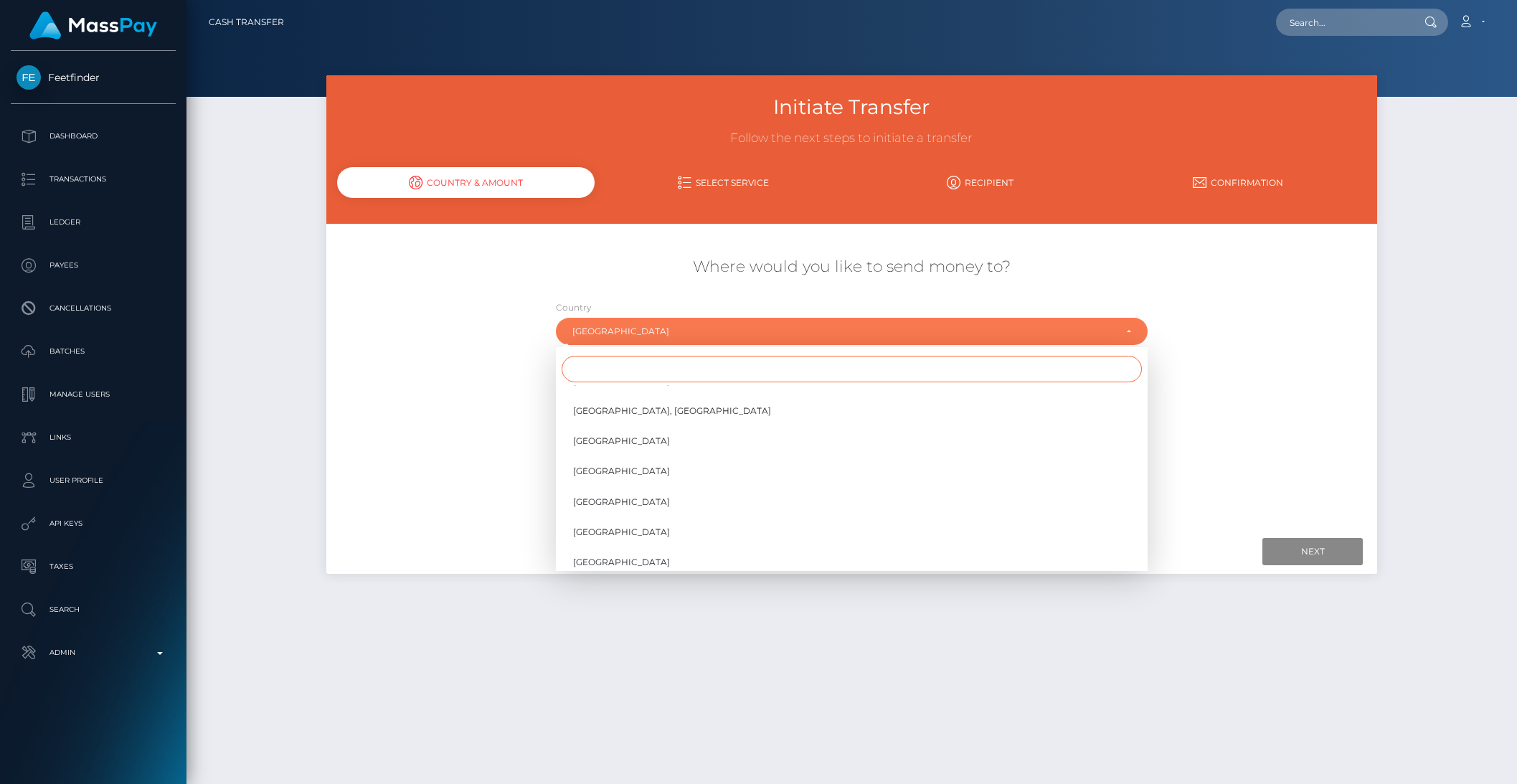
click at [605, 362] on input "Search" at bounding box center [851, 369] width 580 height 27
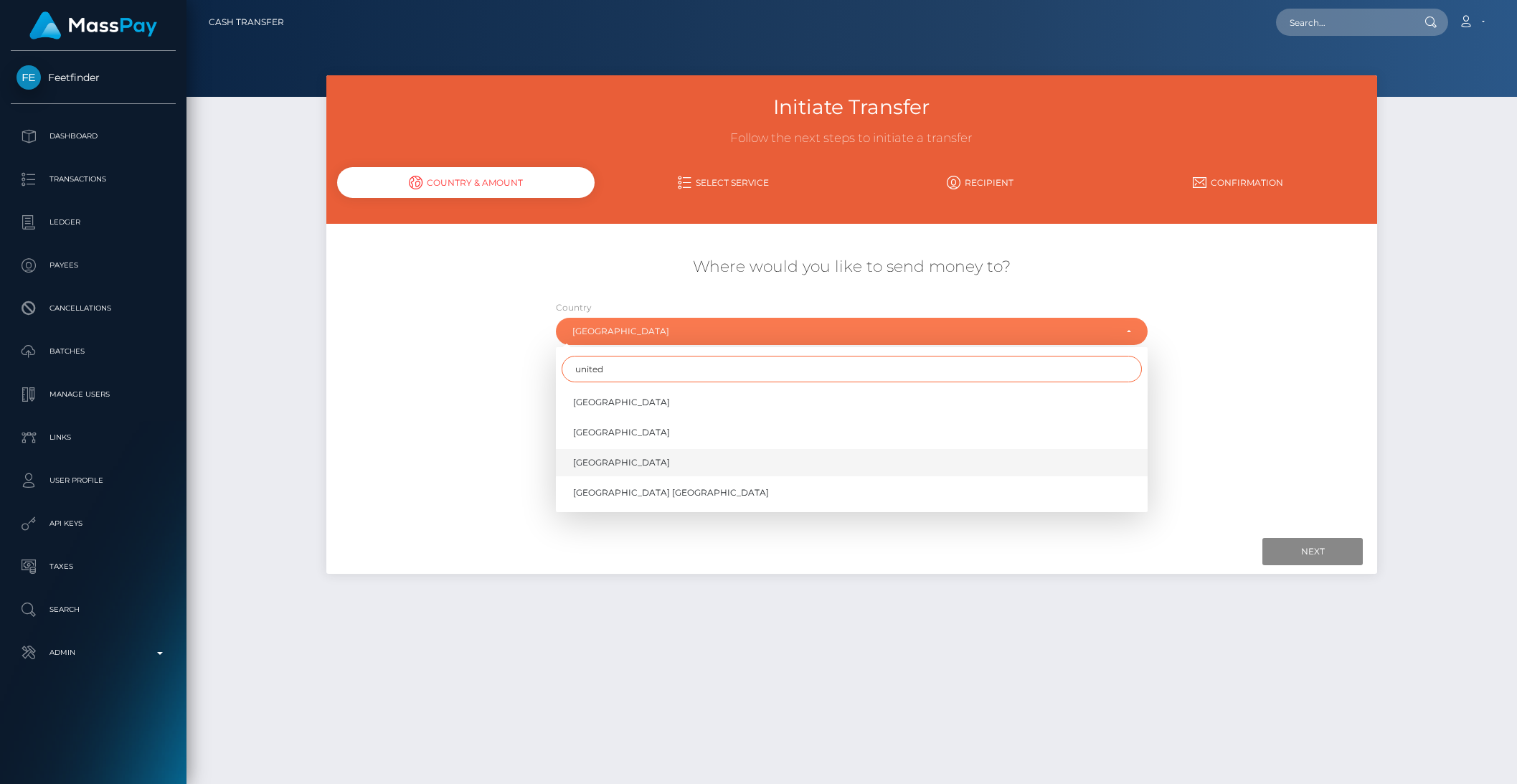
type input "united"
click at [615, 458] on span "[GEOGRAPHIC_DATA]" at bounding box center [622, 462] width 97 height 13
select select "[GEOGRAPHIC_DATA]"
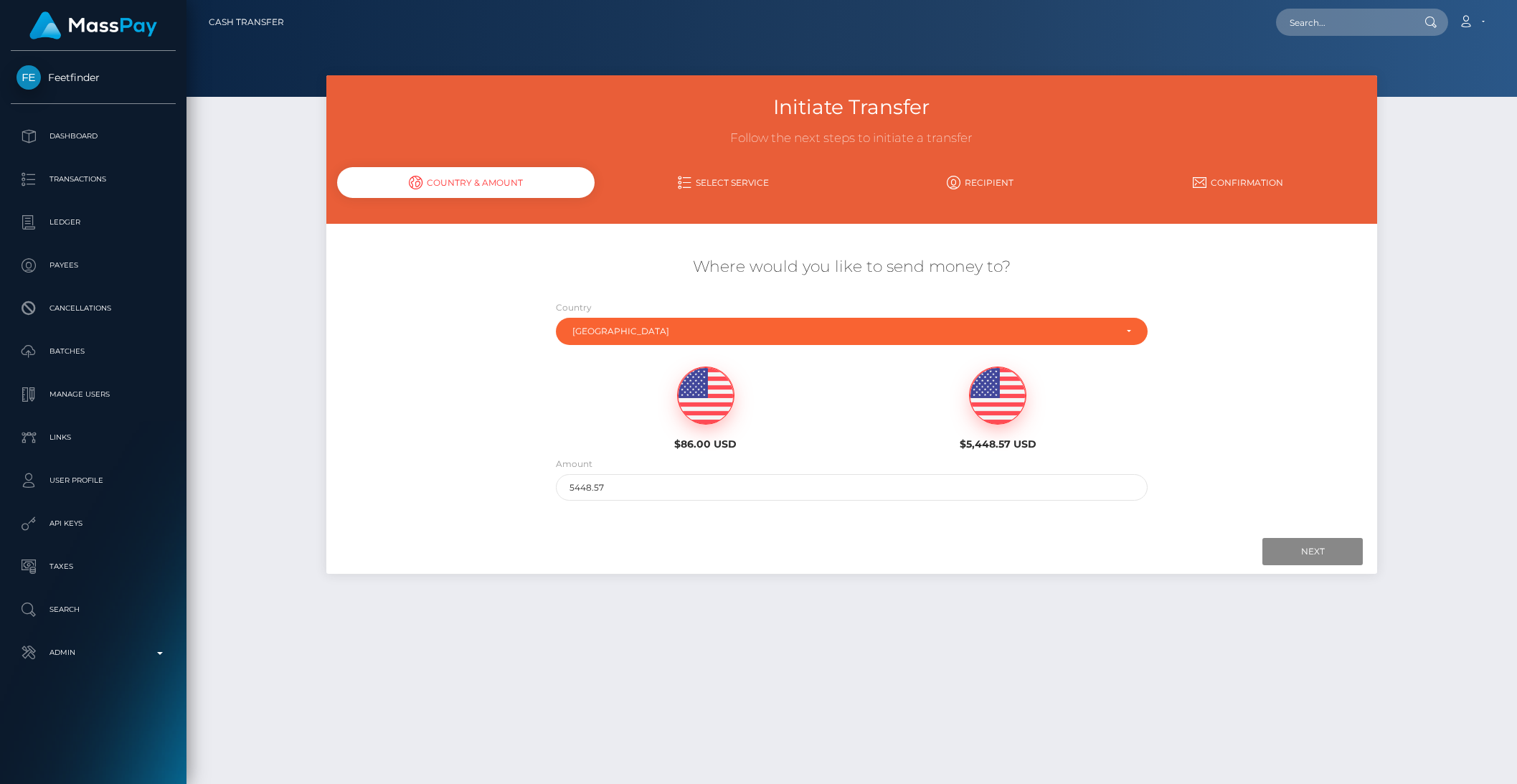
click at [699, 406] on img at bounding box center [706, 395] width 56 height 57
type input "86"
click at [1315, 556] on input "Next" at bounding box center [1312, 551] width 101 height 27
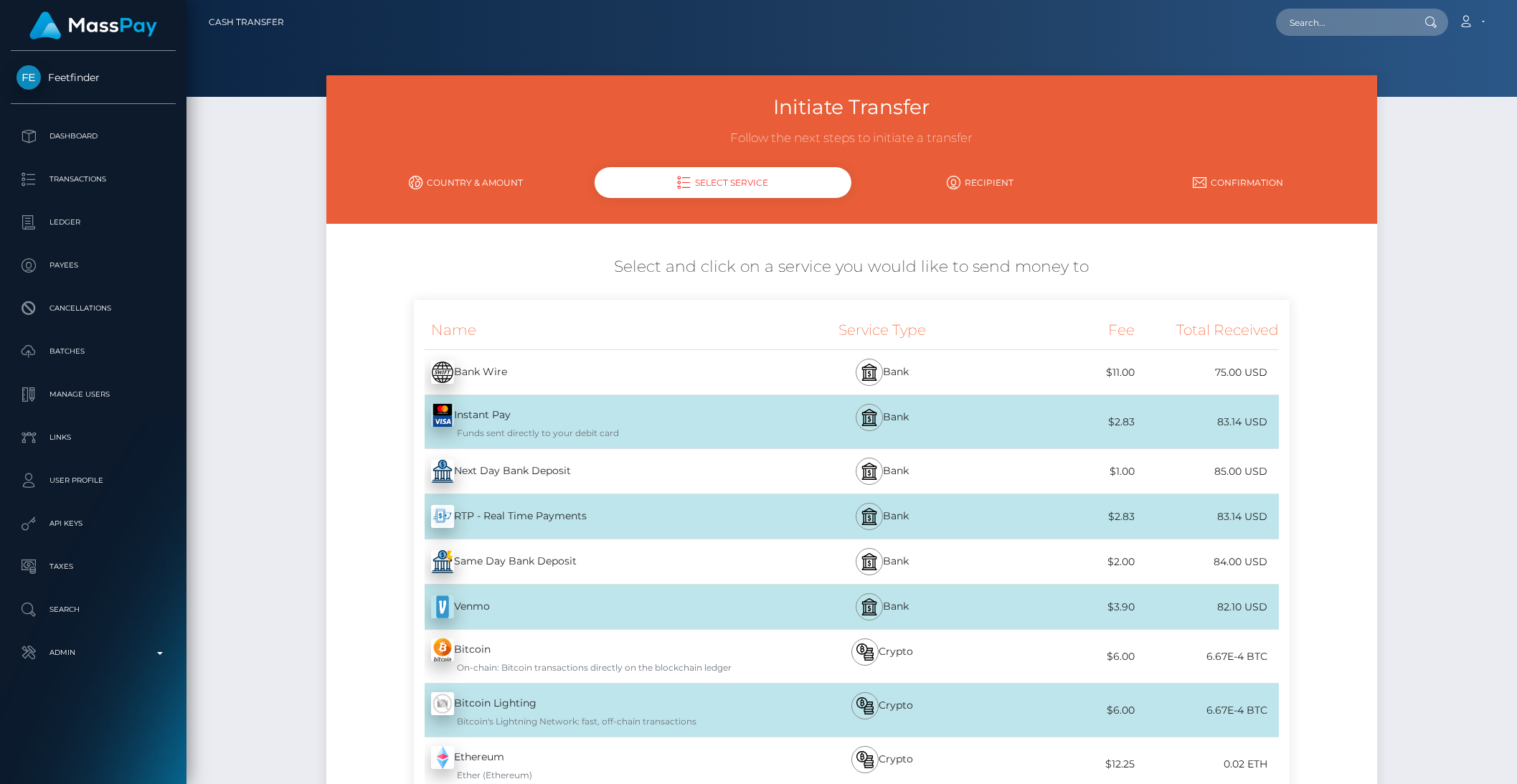
click at [720, 477] on div "Next Day Bank Deposit - USD" at bounding box center [594, 471] width 361 height 40
